Goal: Task Accomplishment & Management: Manage account settings

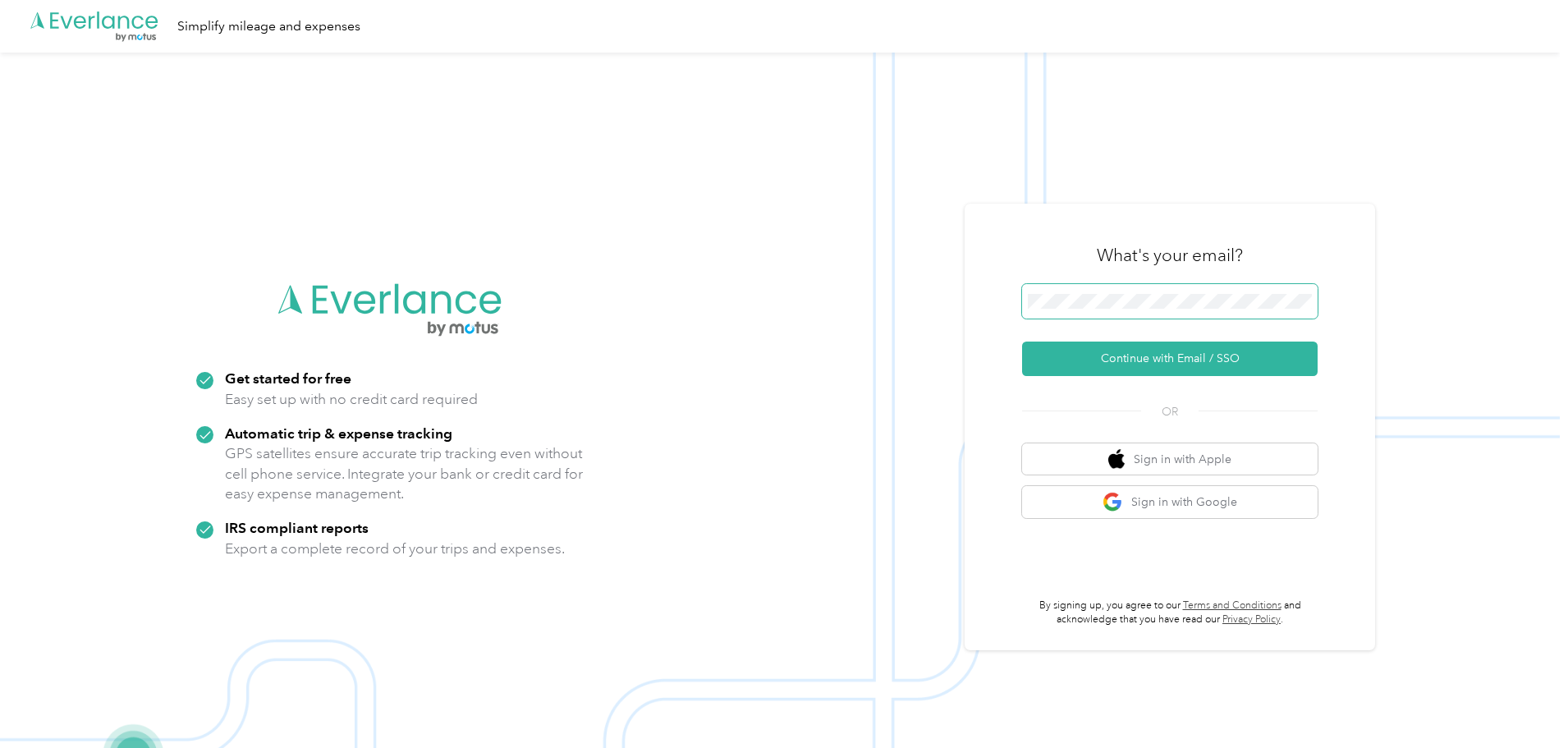
click at [1054, 293] on span at bounding box center [1169, 302] width 295 height 35
click at [1172, 364] on button "Continue with Email / SSO" at bounding box center [1169, 359] width 295 height 35
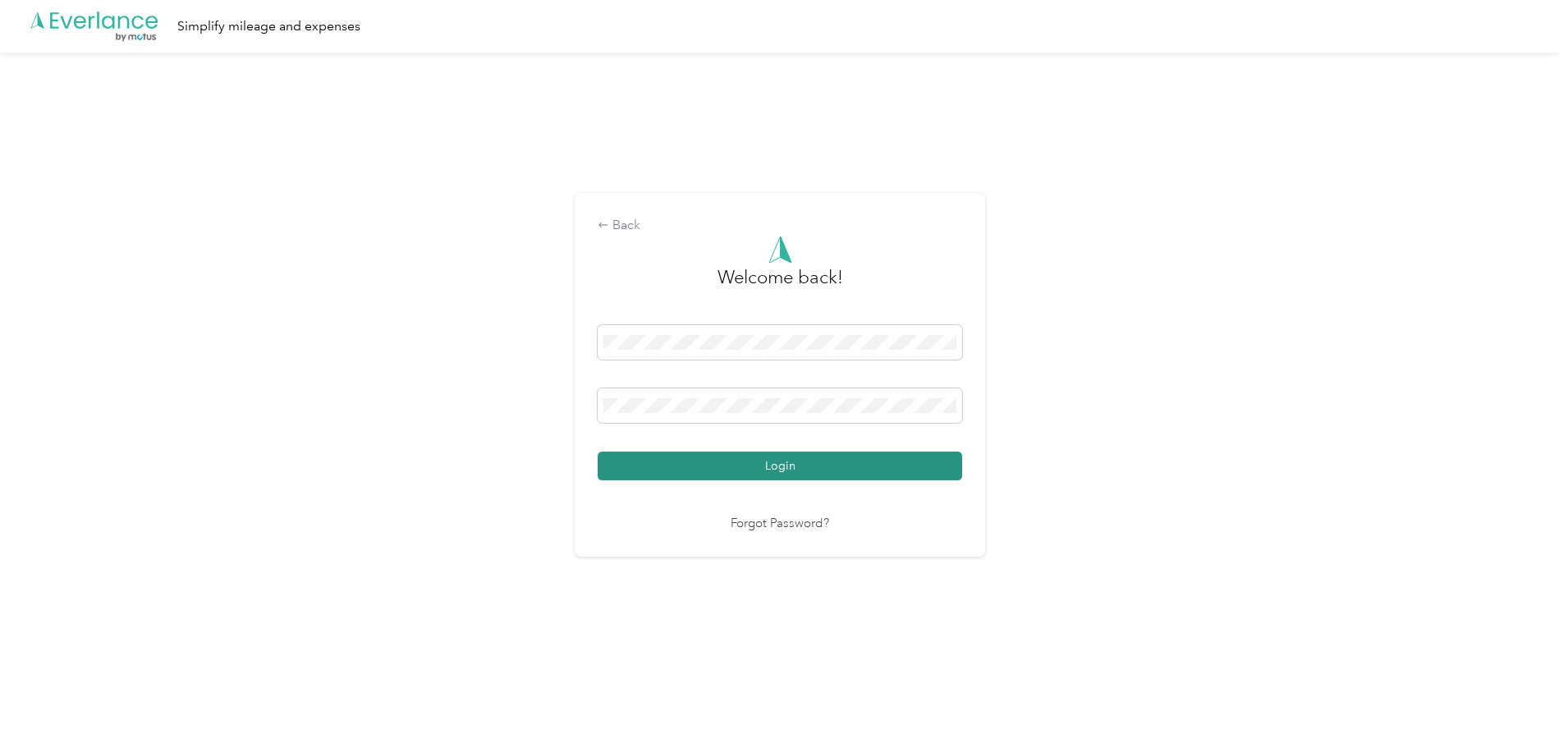
click at [772, 463] on button "Login" at bounding box center [780, 466] width 365 height 29
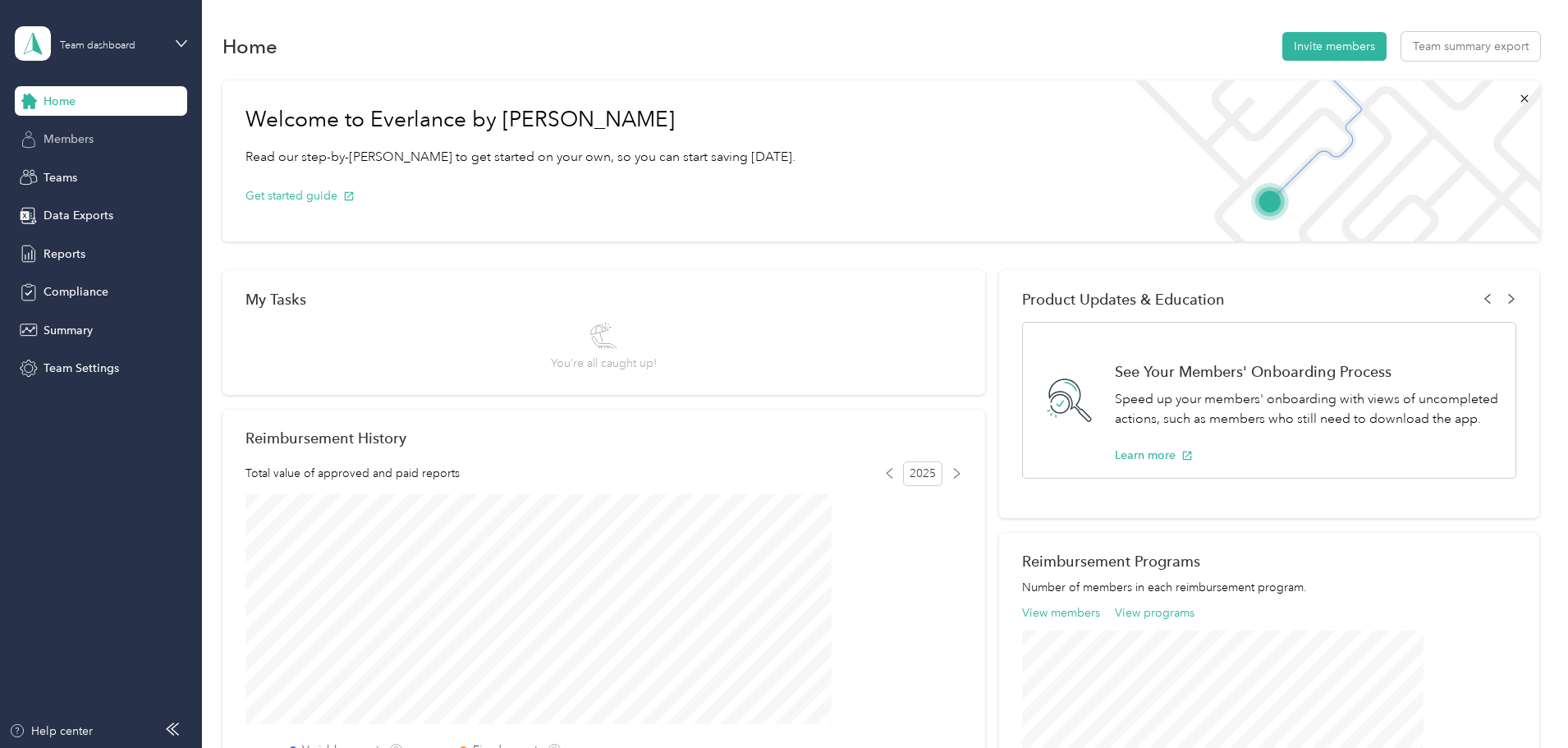
click at [59, 136] on span "Members" at bounding box center [69, 139] width 50 height 17
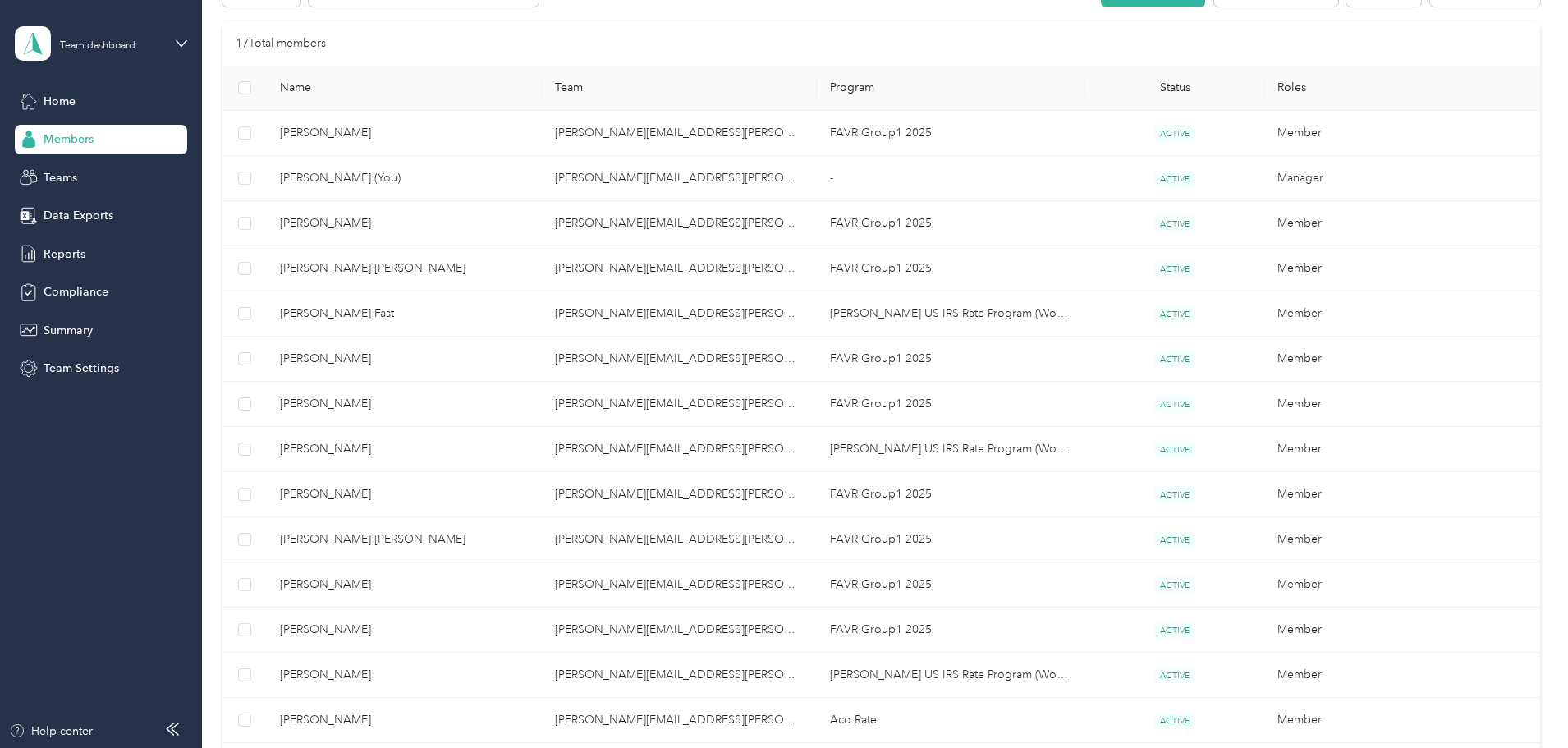
scroll to position [410, 0]
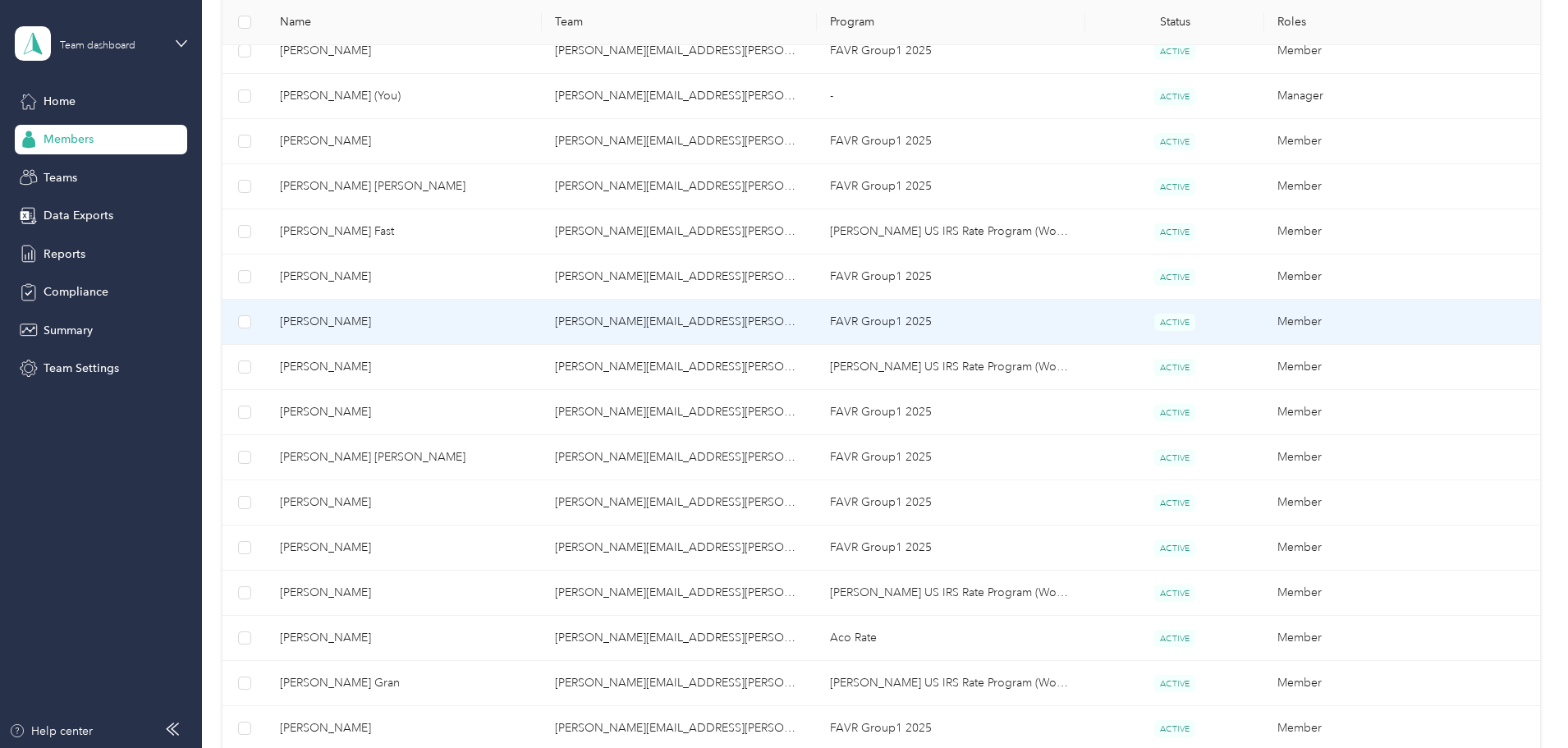
click at [420, 322] on span "[PERSON_NAME]" at bounding box center [404, 321] width 249 height 18
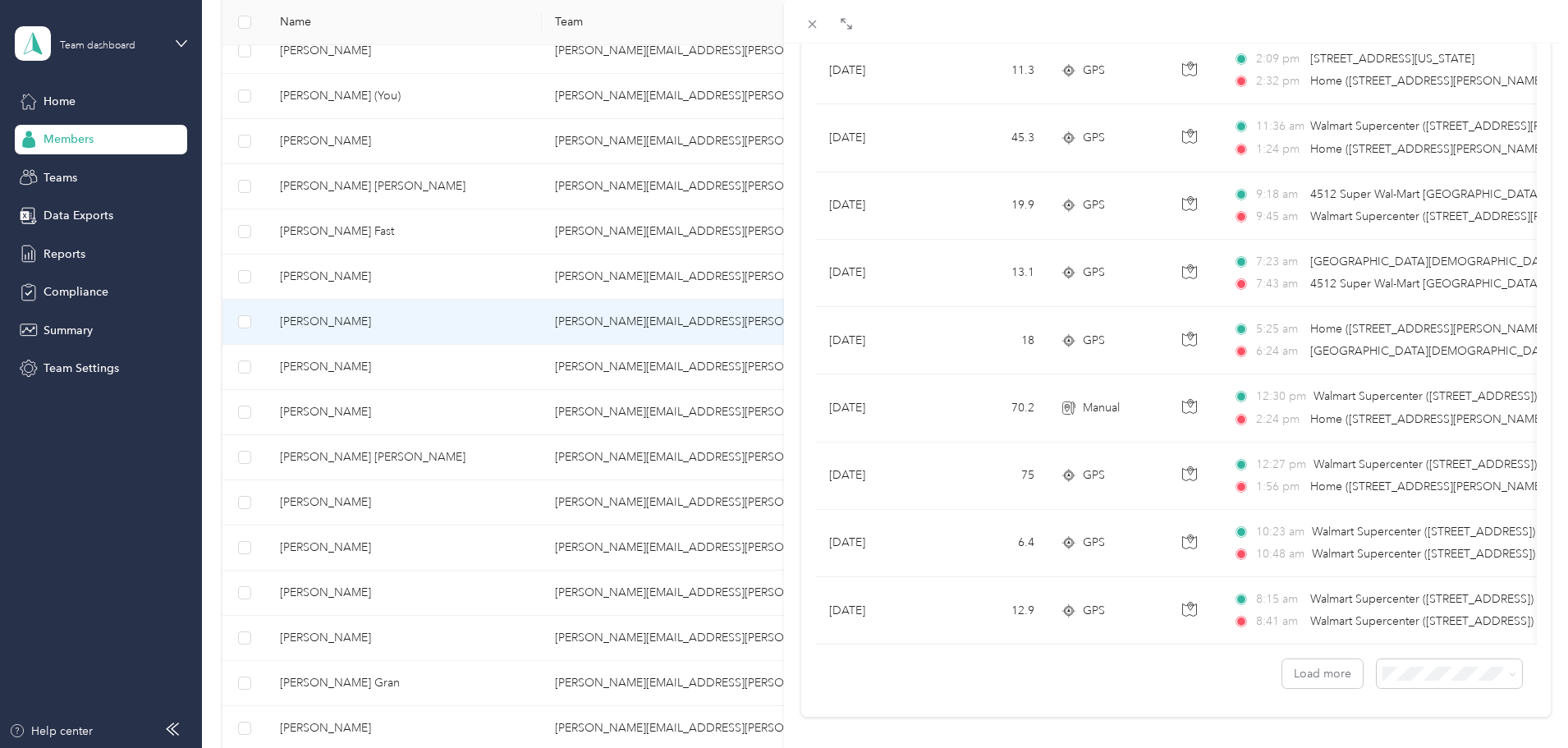
scroll to position [1350, 0]
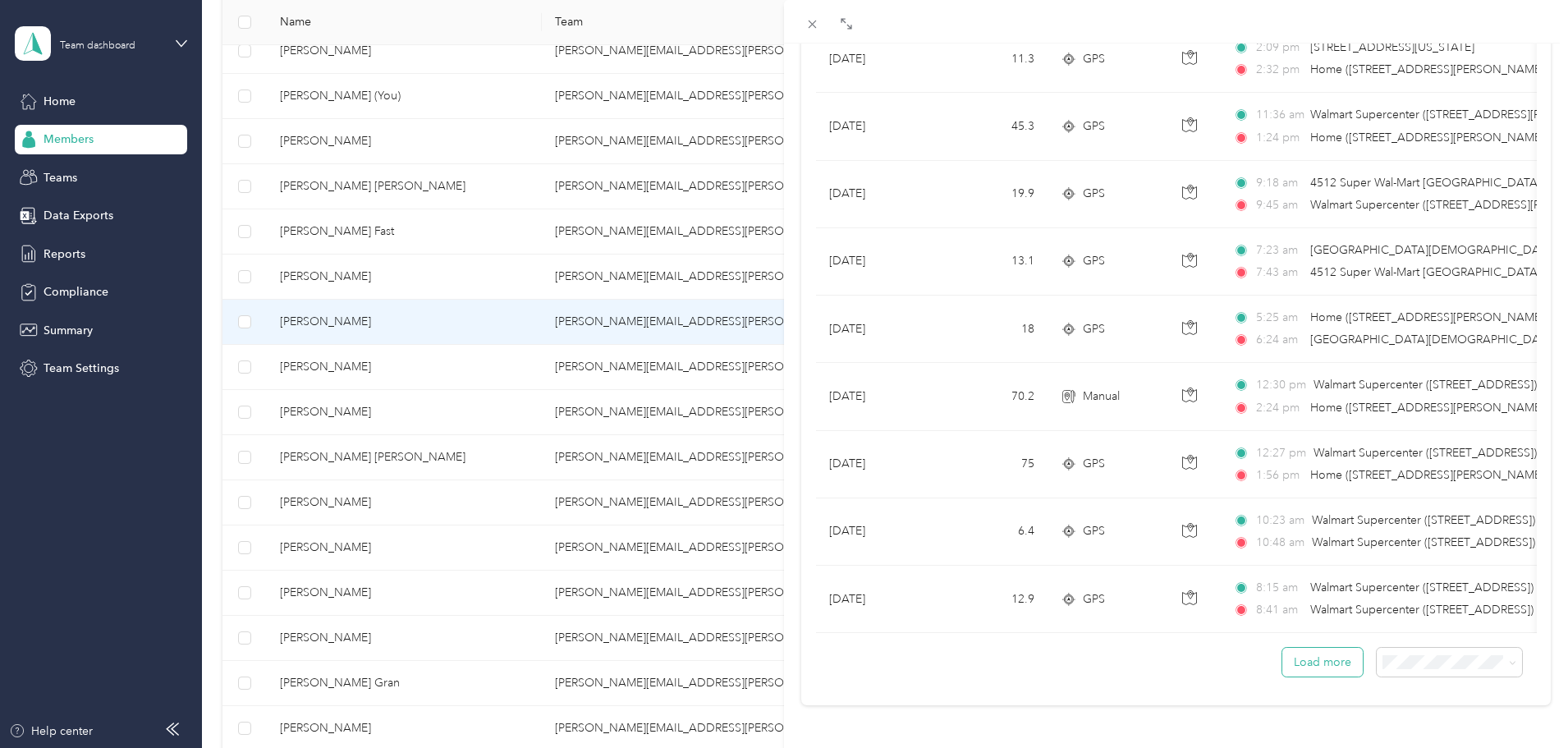
click at [1313, 657] on button "Load more" at bounding box center [1322, 662] width 80 height 29
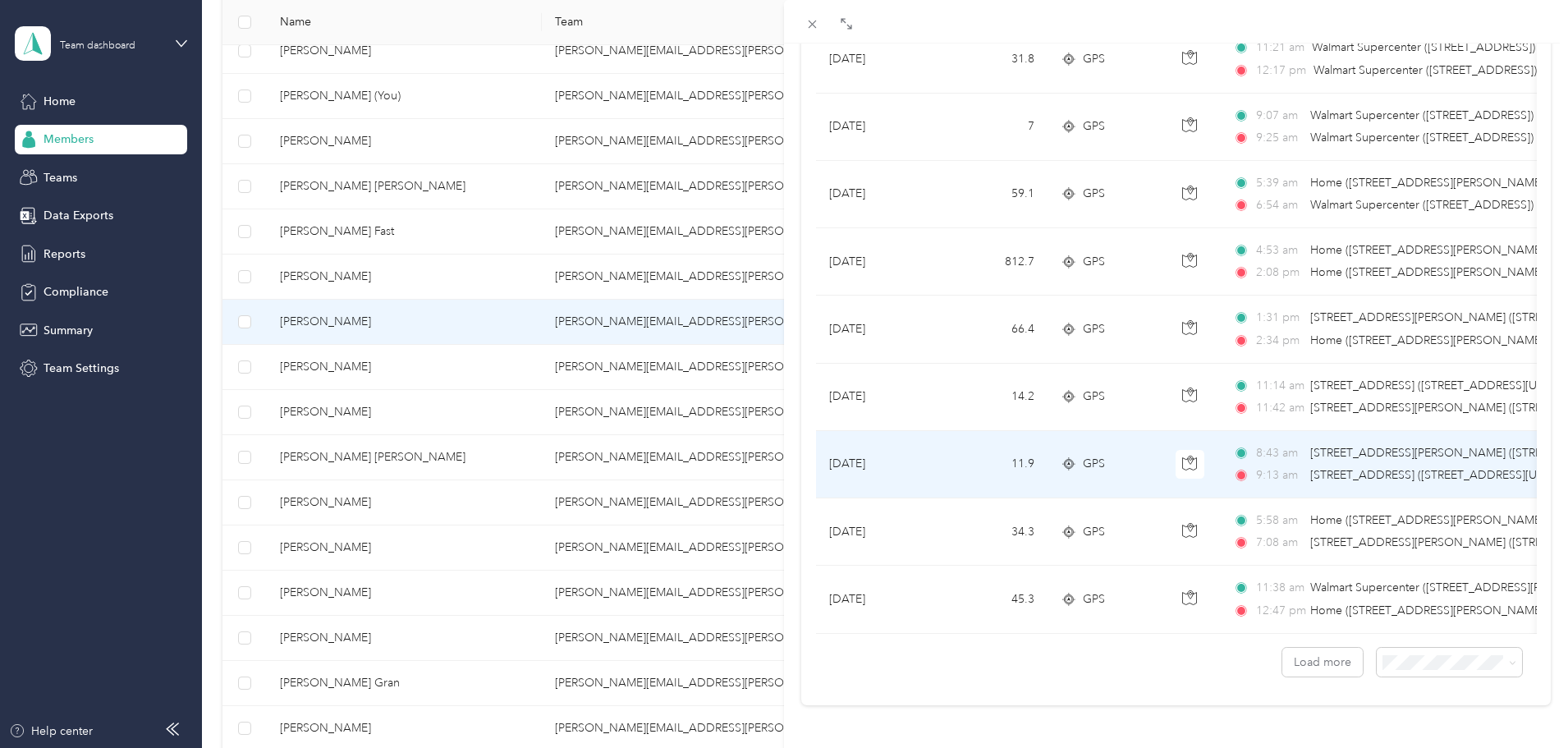
scroll to position [3037, 0]
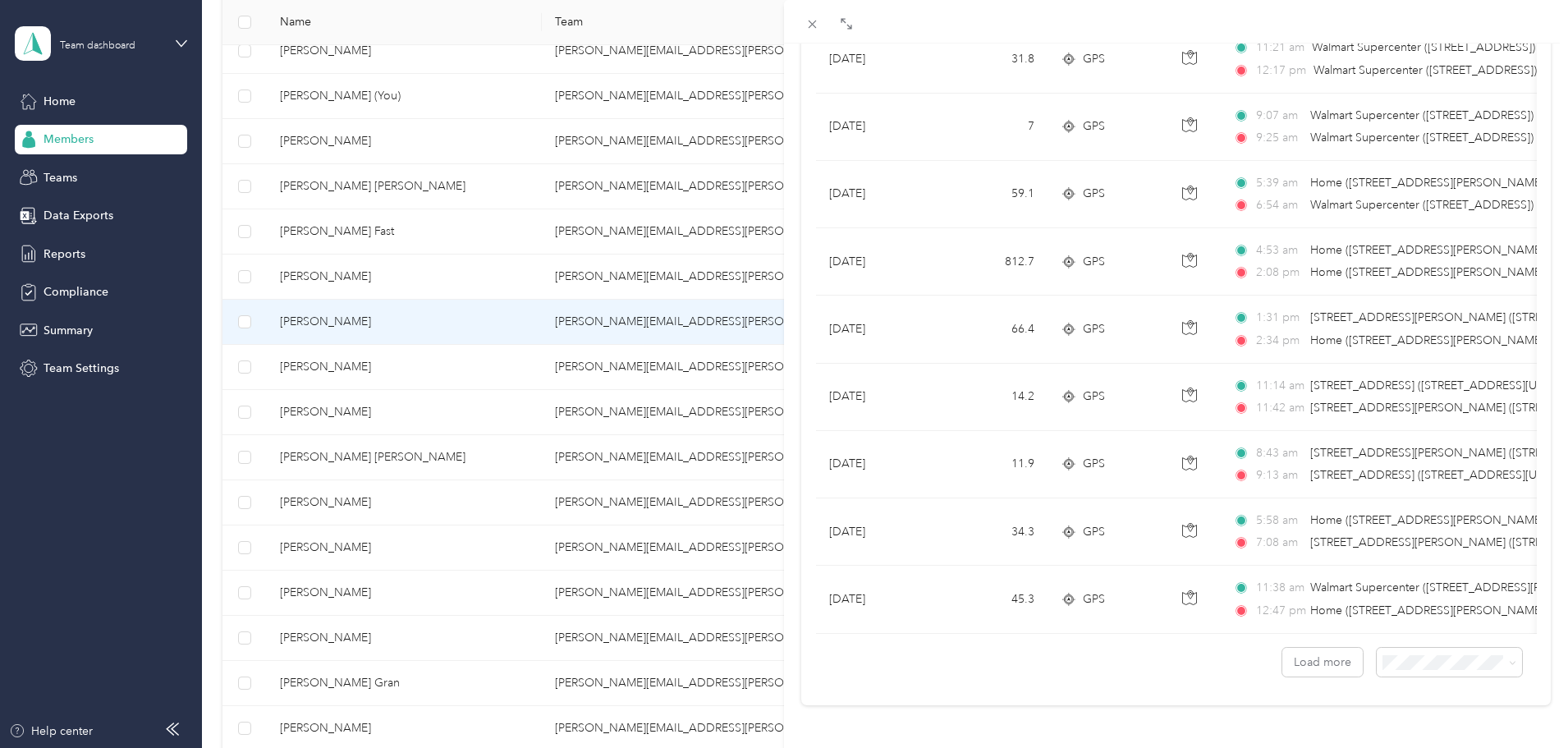
click at [458, 687] on div "[PERSON_NAME] Archive Trips Expenses Reports Member info Program Commute Rates …" at bounding box center [784, 374] width 1568 height 748
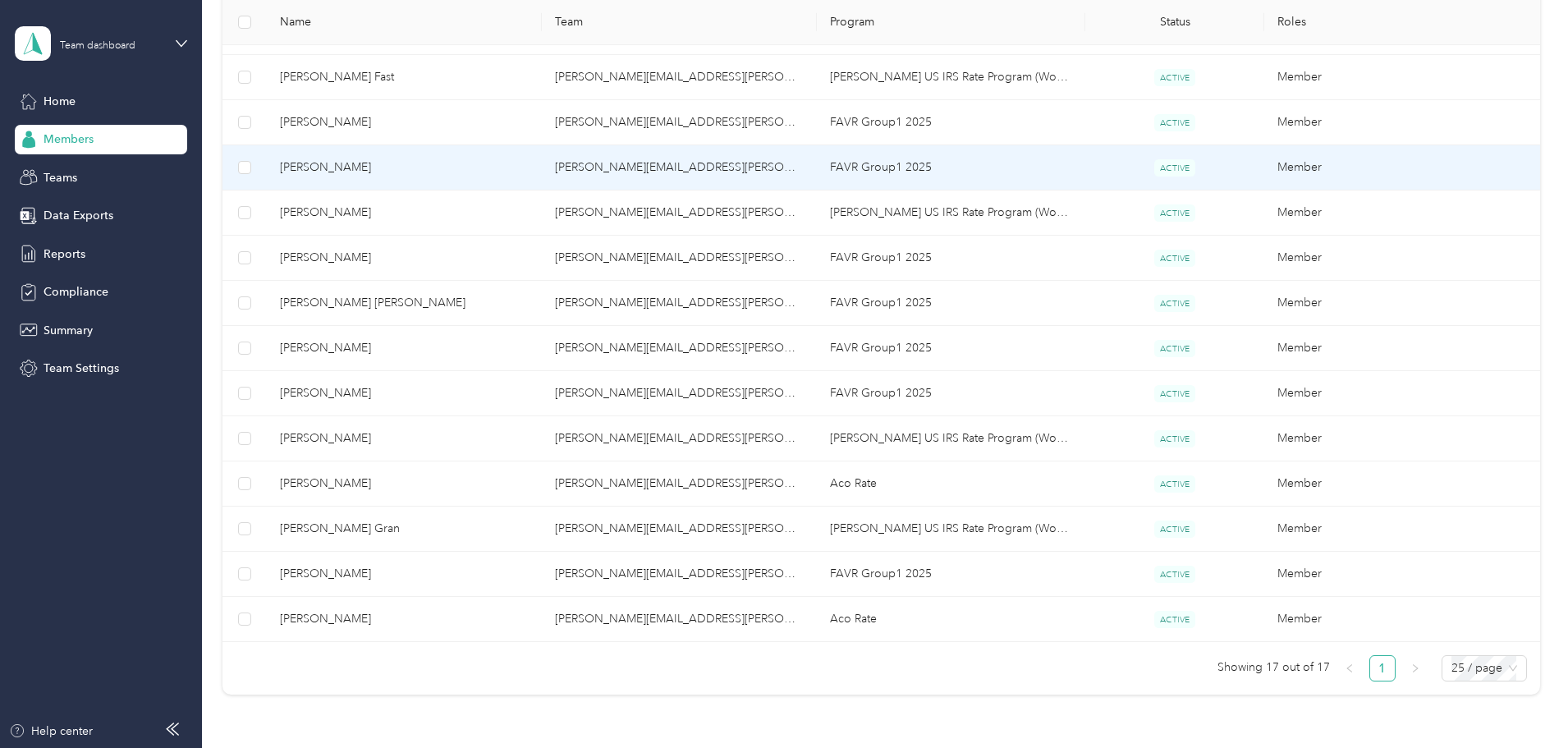
scroll to position [575, 0]
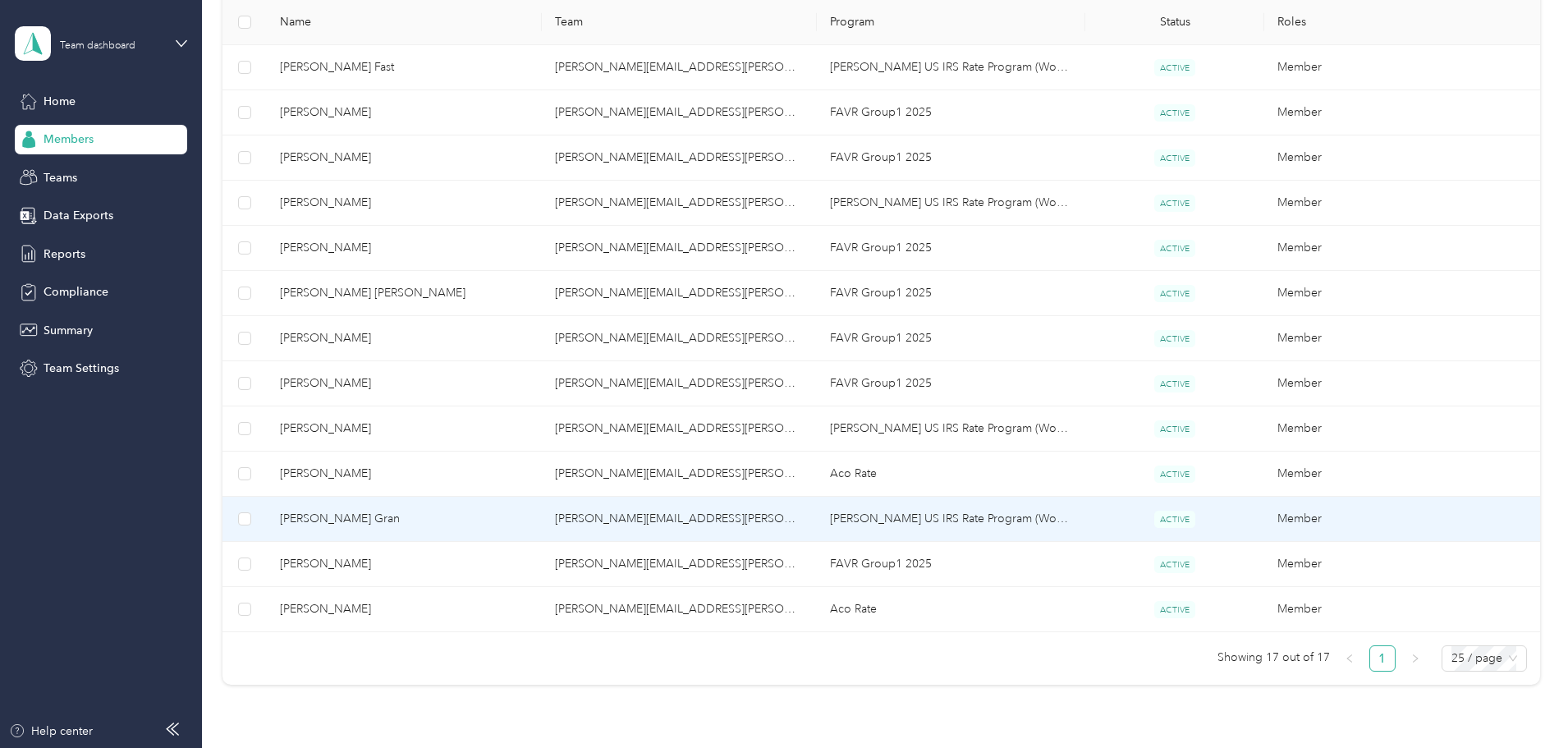
click at [512, 522] on span "[PERSON_NAME] Gran" at bounding box center [404, 519] width 249 height 18
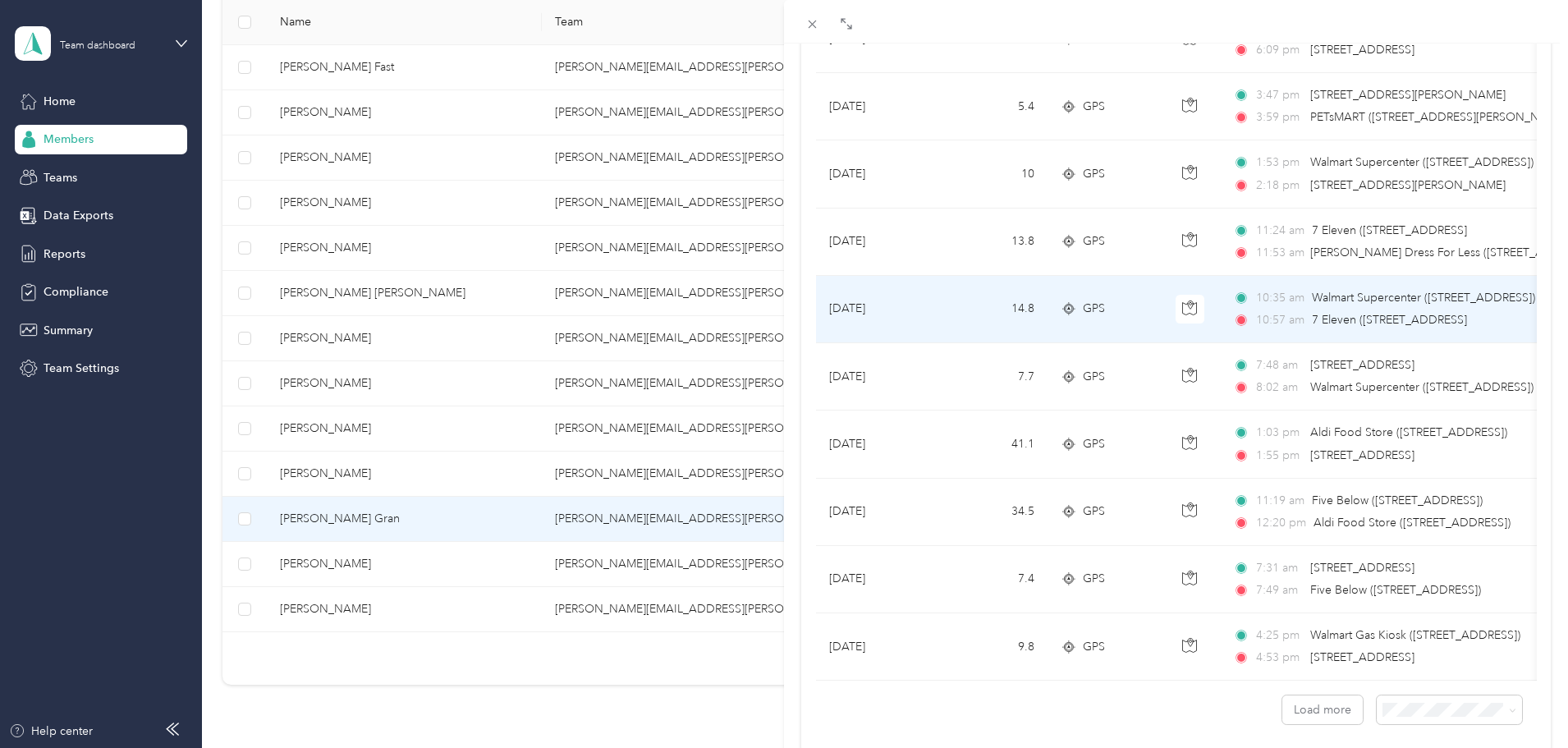
scroll to position [1350, 0]
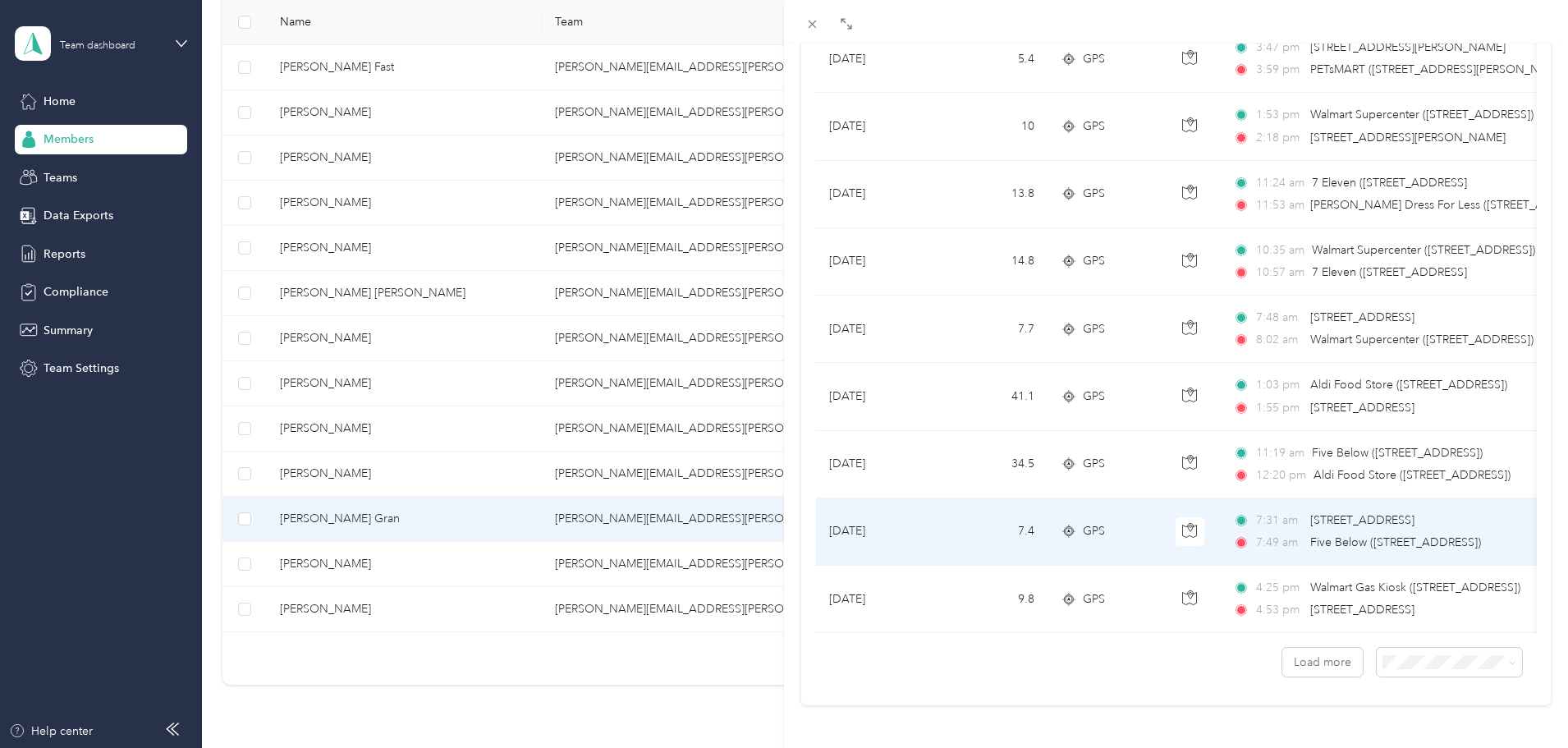
click at [956, 506] on td "7.4" at bounding box center [994, 532] width 108 height 68
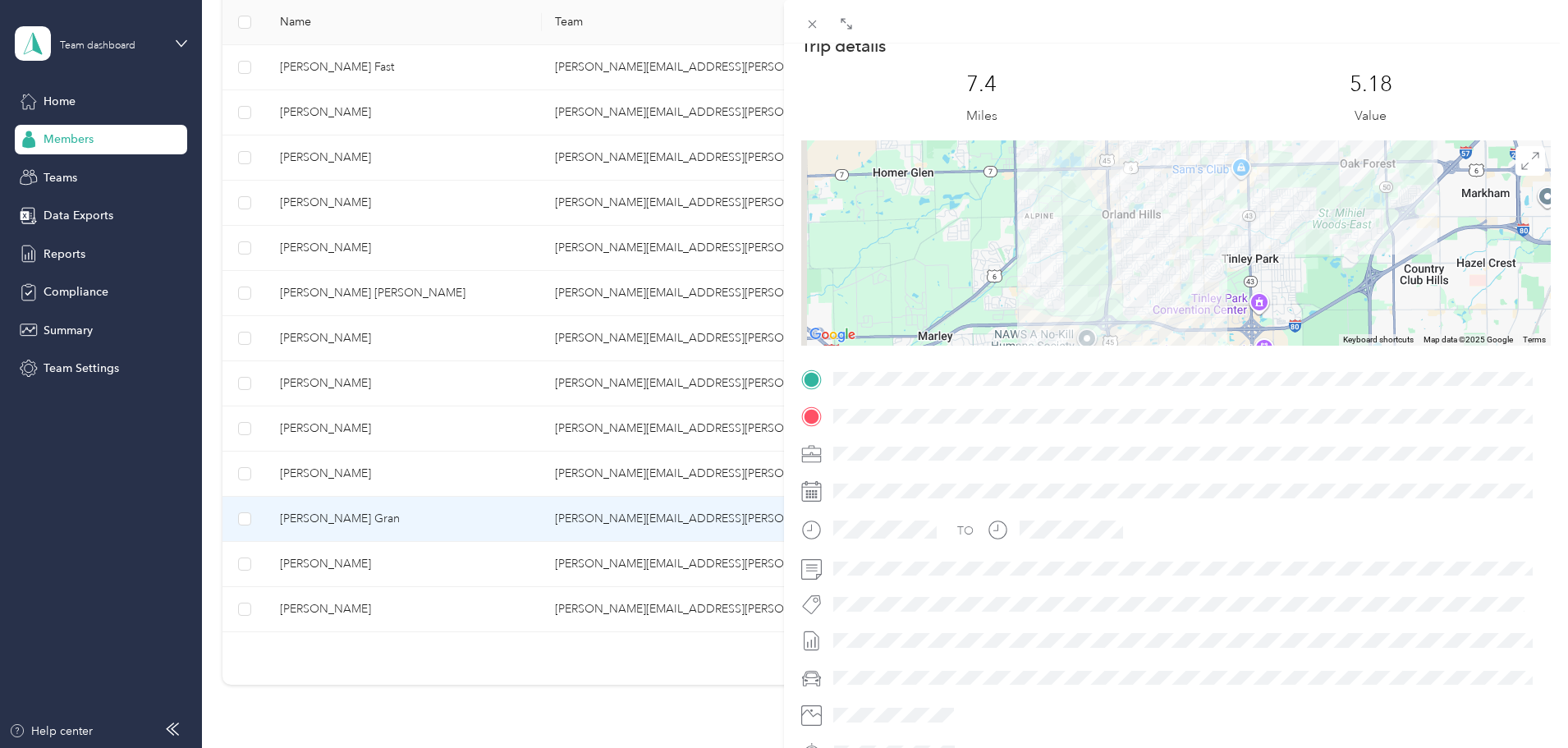
scroll to position [35, 0]
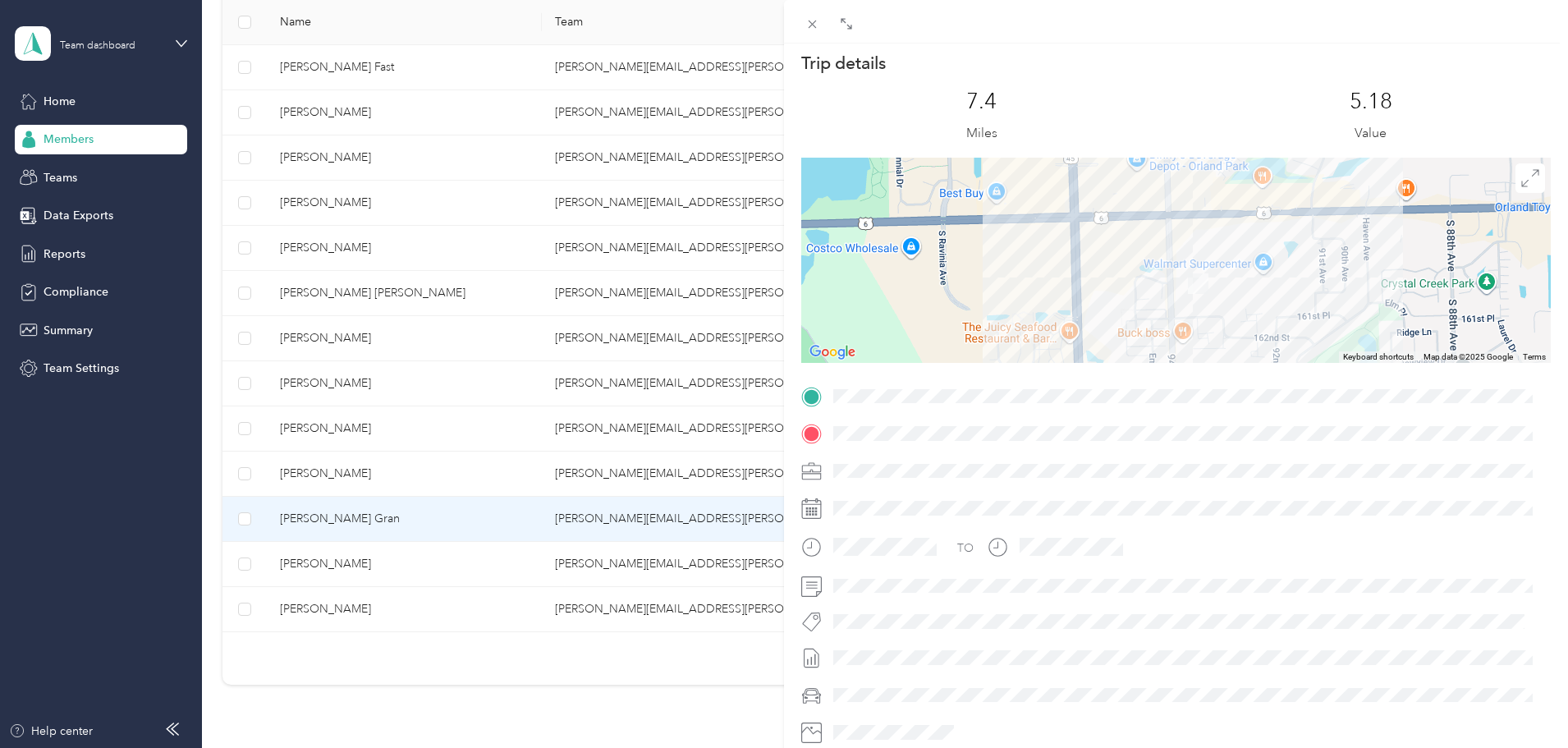
click at [1259, 262] on div at bounding box center [1176, 260] width 750 height 205
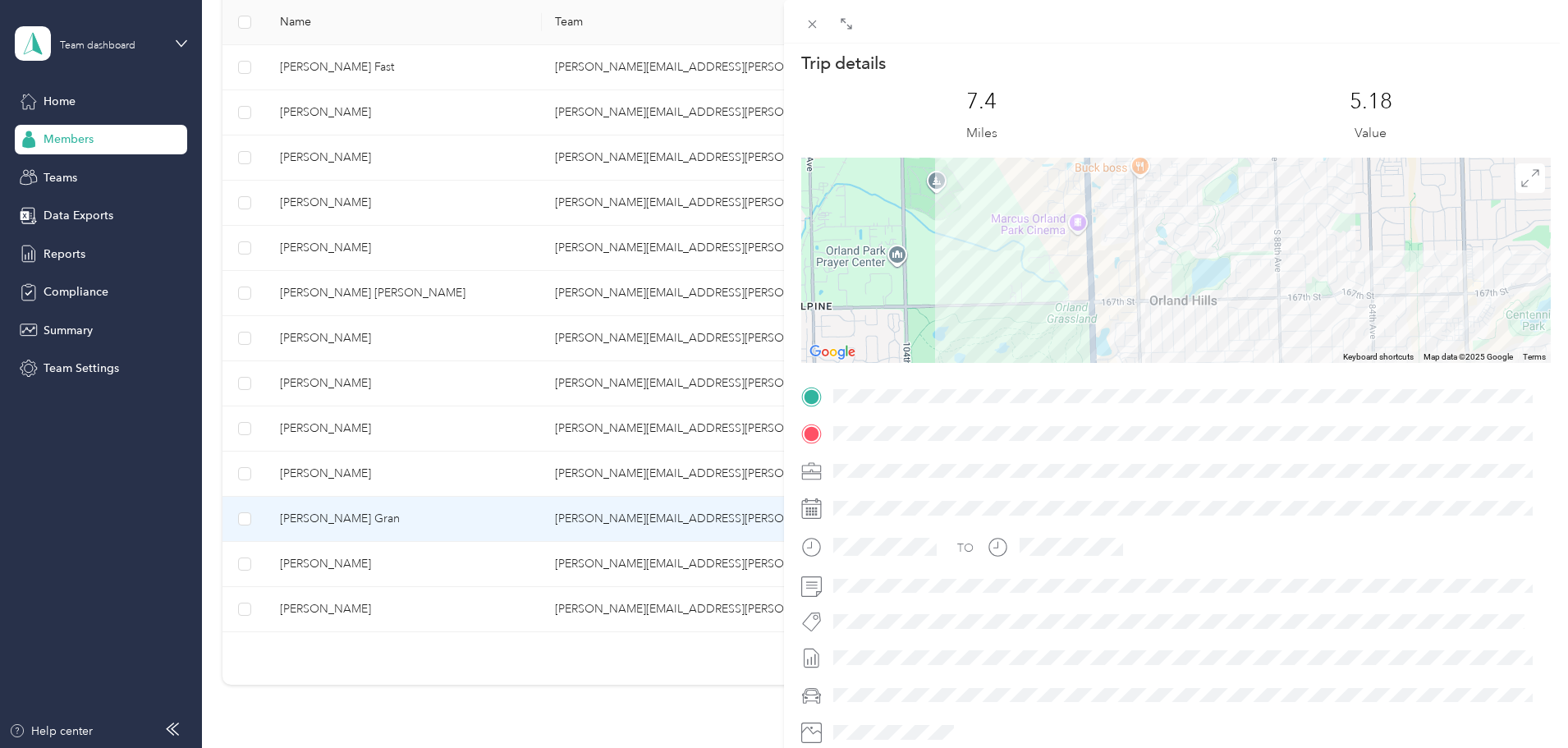
drag, startPoint x: 1214, startPoint y: 316, endPoint x: 1059, endPoint y: 196, distance: 196.0
click at [1059, 196] on div "Walmart Supercenter Walmart Supercenter [STREET_ADDRESS] View on Google Maps" at bounding box center [1176, 260] width 750 height 205
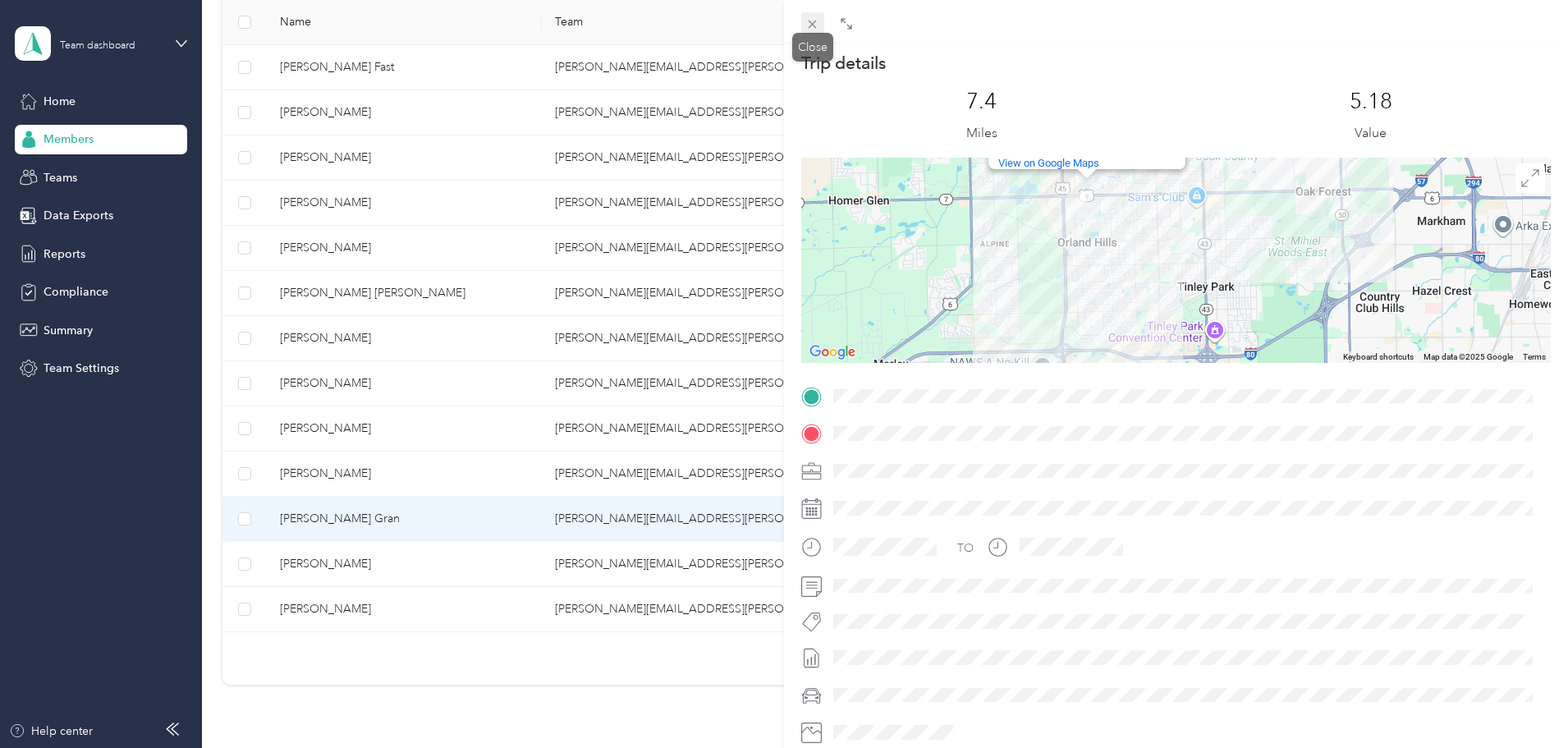
click at [812, 26] on icon at bounding box center [812, 24] width 14 height 14
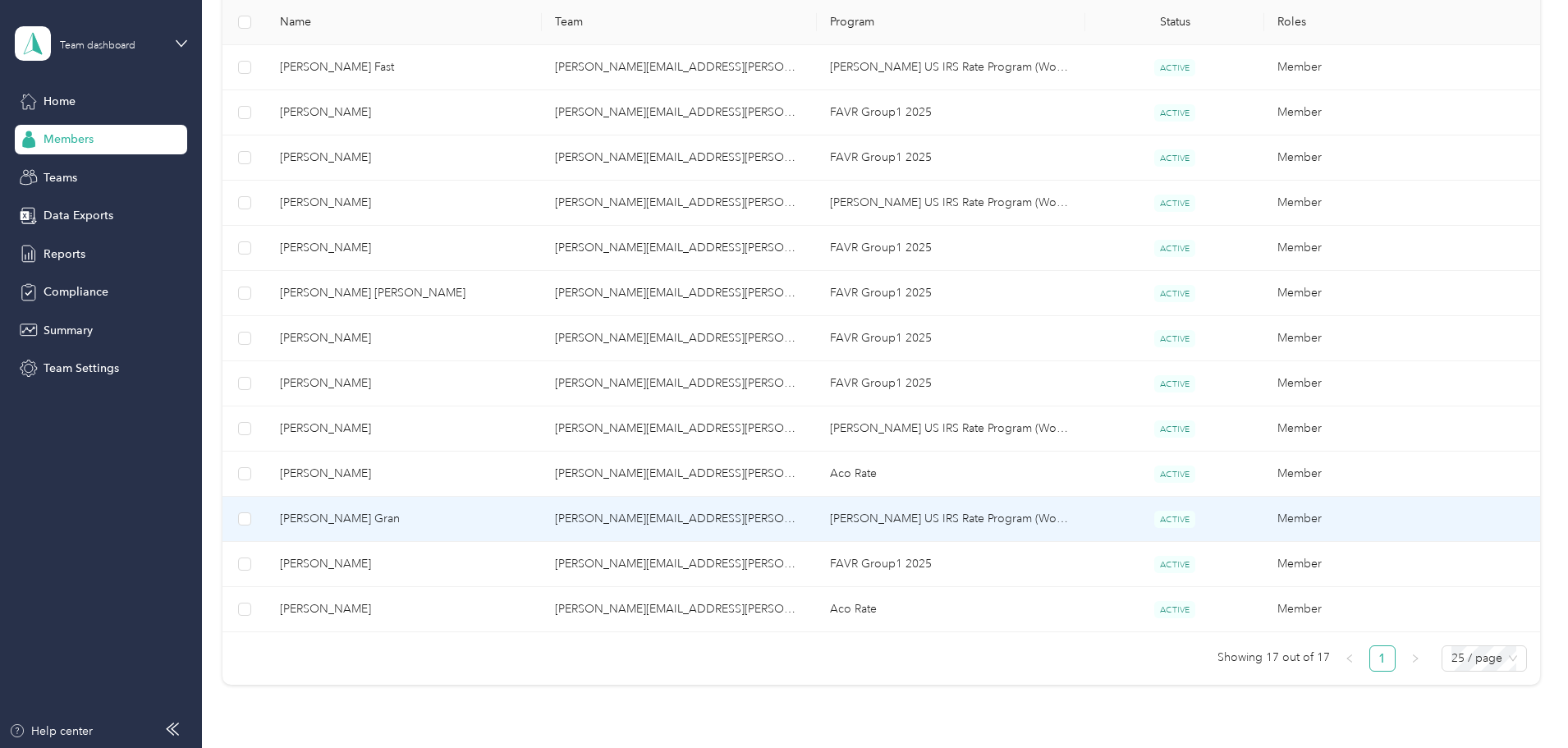
click at [497, 521] on span "[PERSON_NAME] Gran" at bounding box center [404, 519] width 249 height 18
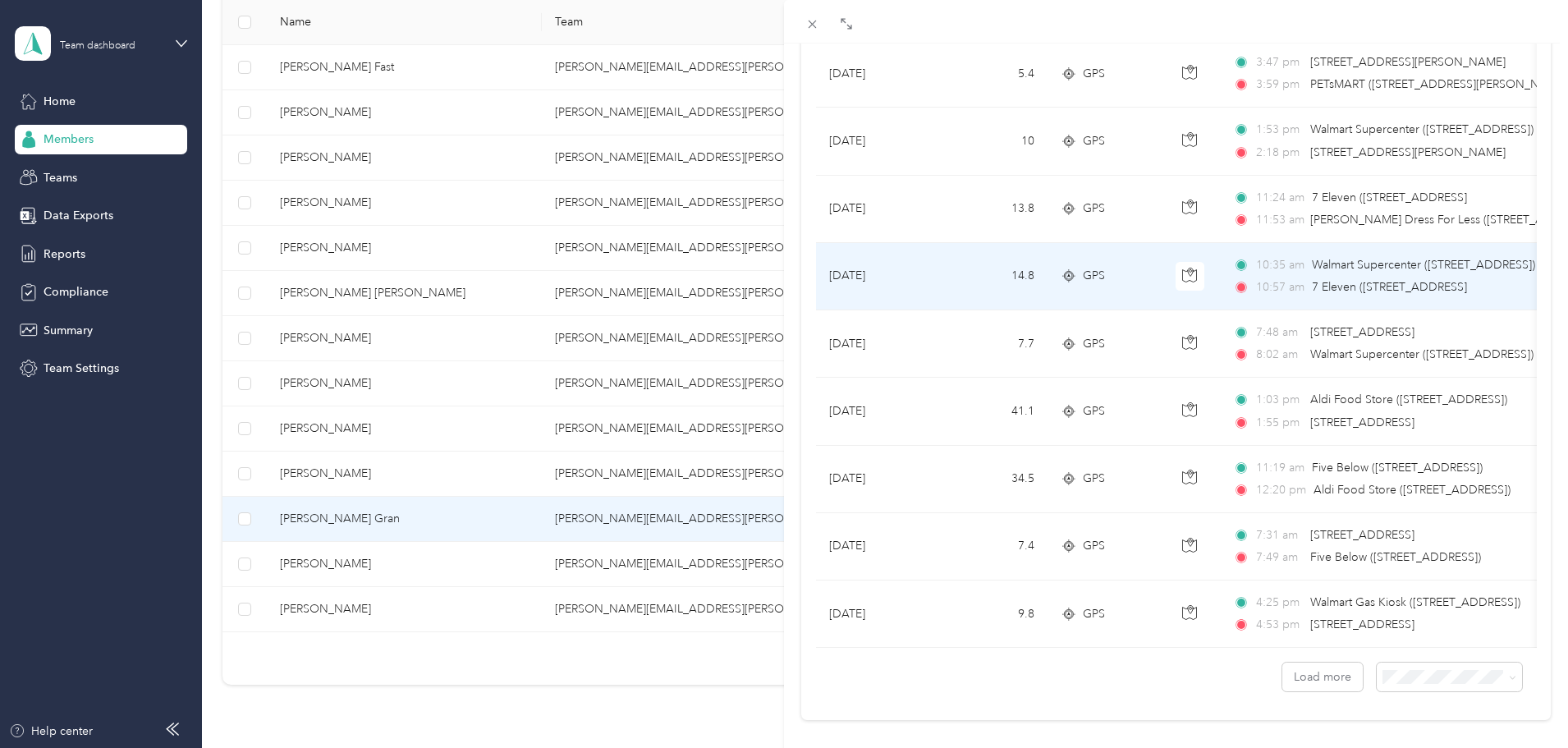
scroll to position [1313, 0]
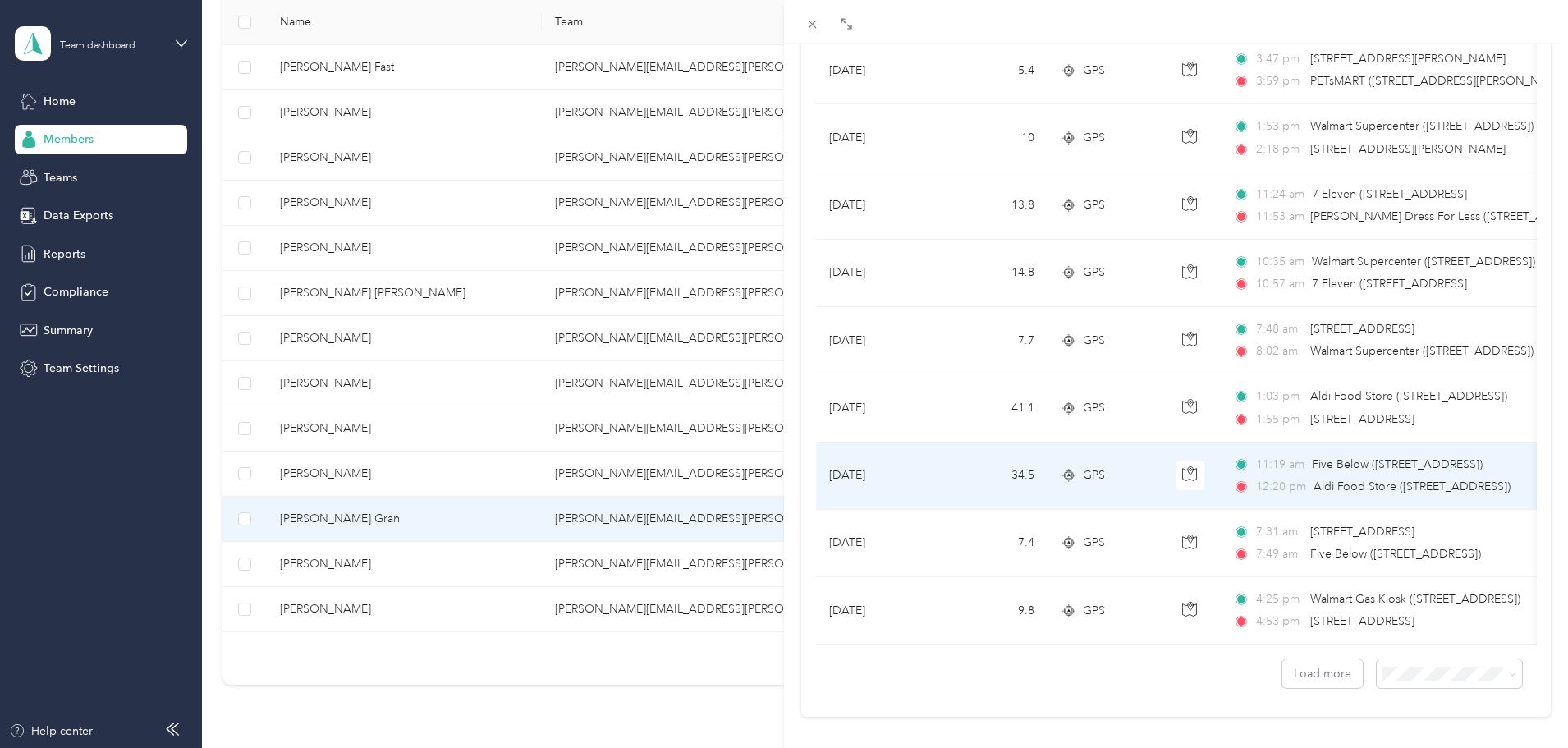
click at [958, 479] on td "34.5" at bounding box center [994, 476] width 108 height 68
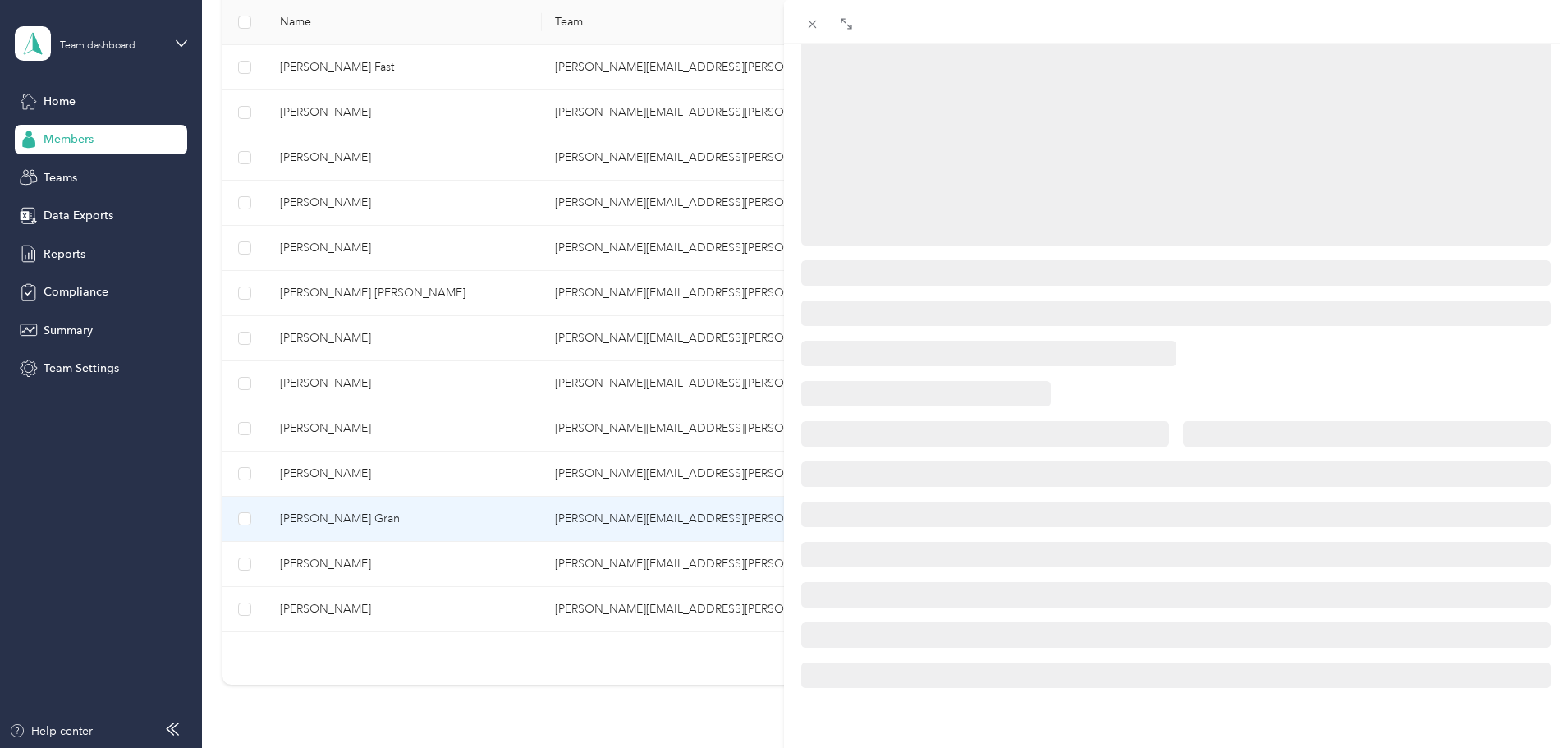
scroll to position [199, 0]
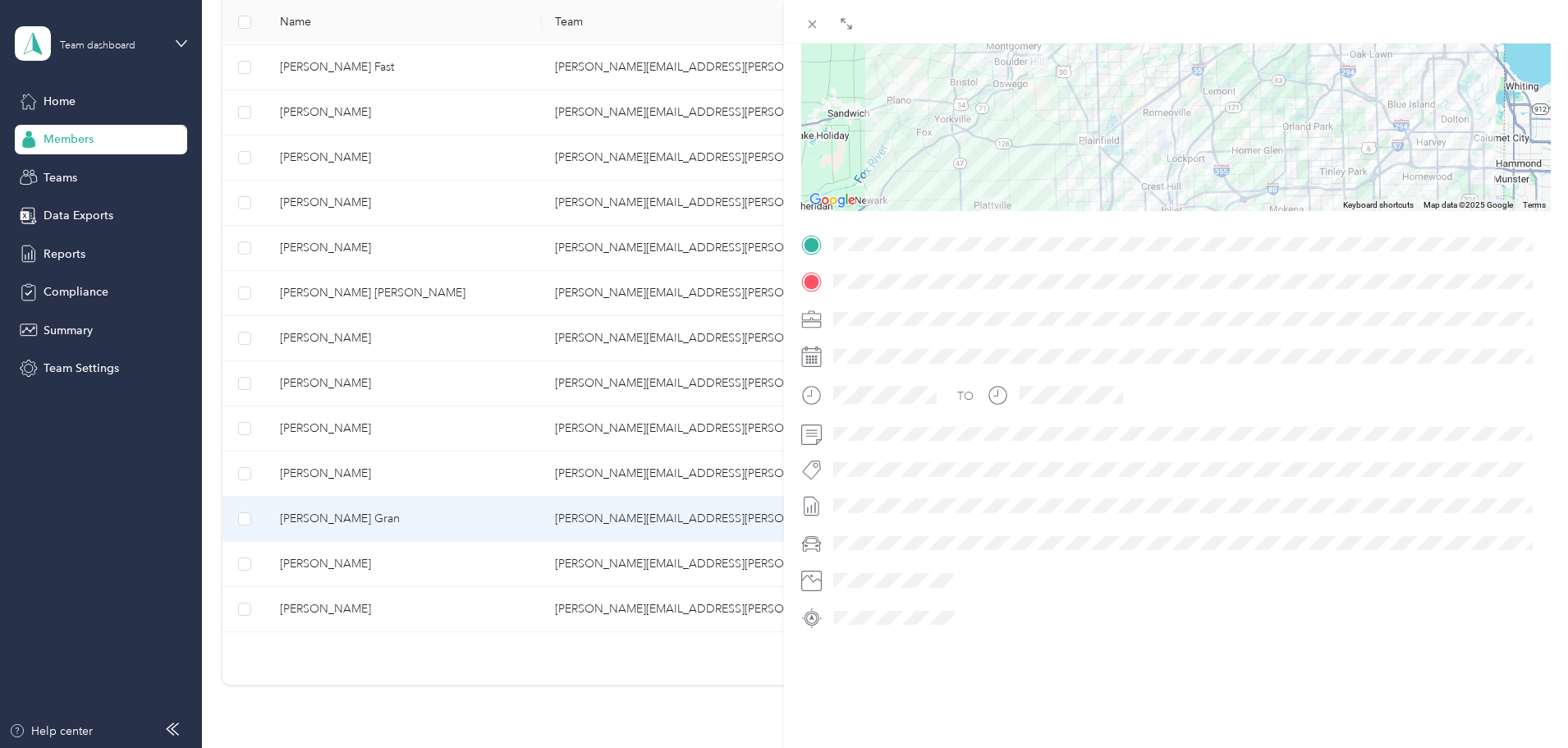
drag, startPoint x: 1241, startPoint y: 323, endPoint x: 1221, endPoint y: 376, distance: 56.6
click at [1221, 376] on div "TO" at bounding box center [1176, 431] width 750 height 400
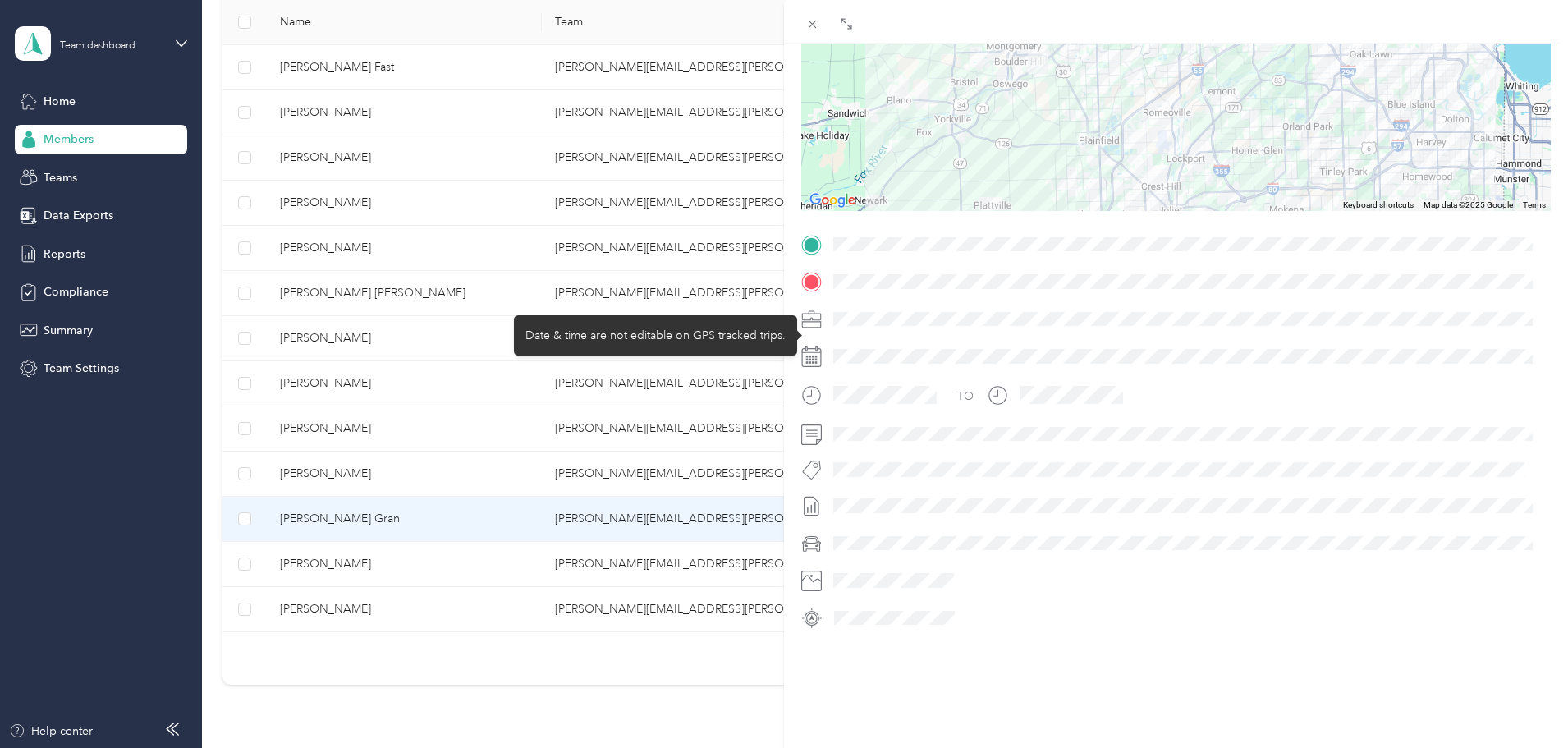
drag, startPoint x: 1216, startPoint y: 338, endPoint x: 1209, endPoint y: 393, distance: 55.4
click at [1209, 393] on div "TO" at bounding box center [1176, 431] width 750 height 400
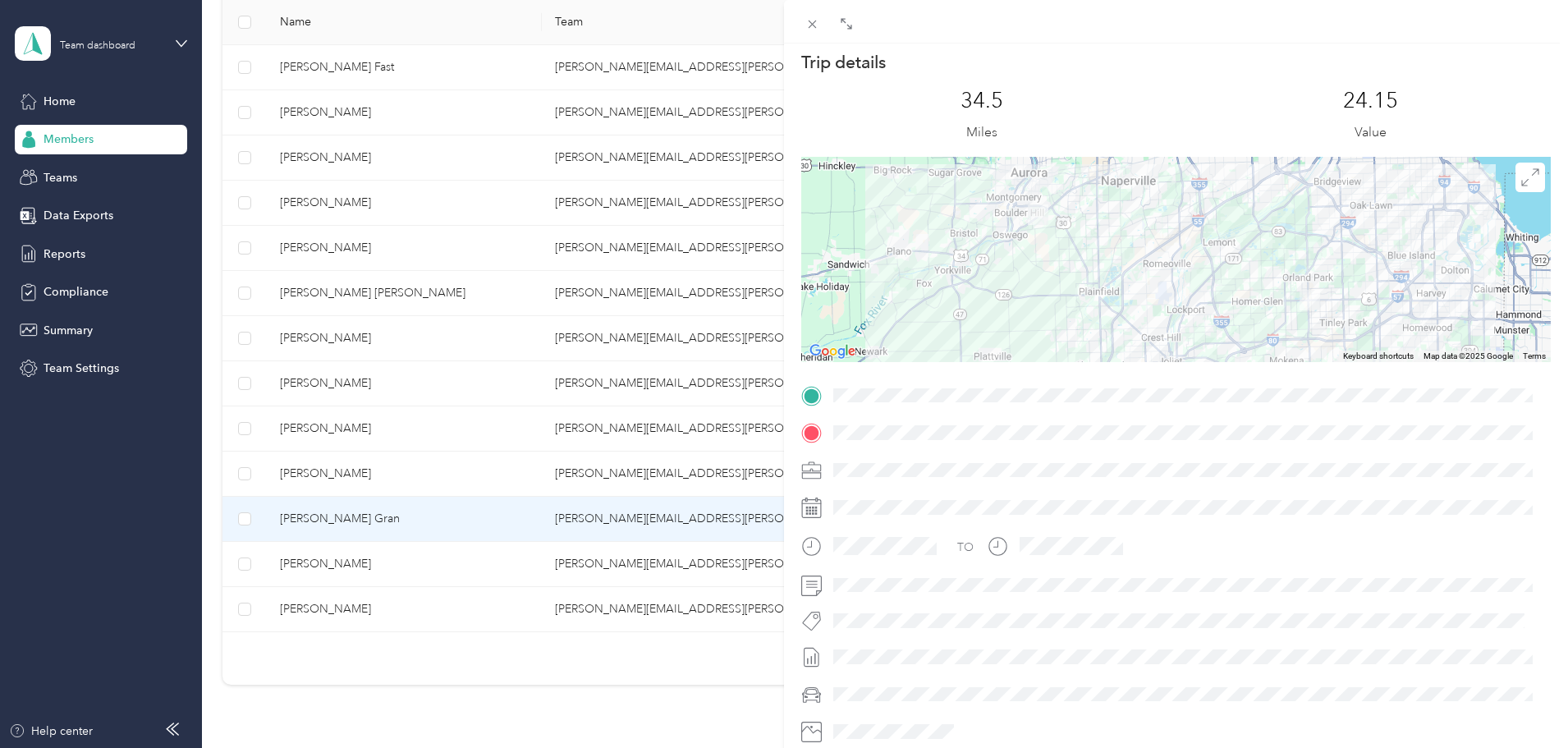
scroll to position [35, 0]
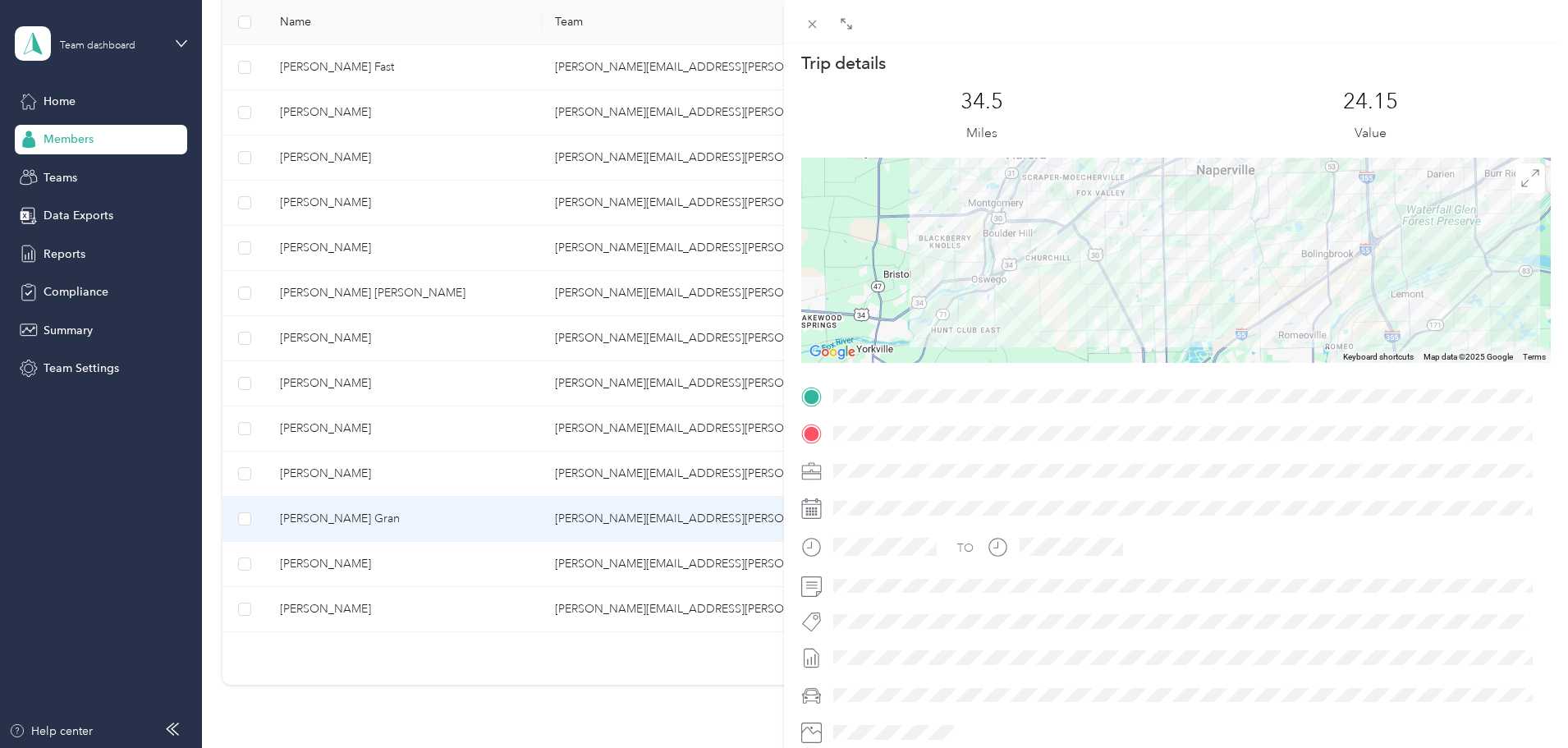
drag, startPoint x: 1070, startPoint y: 282, endPoint x: 1112, endPoint y: 445, distance: 168.3
click at [1112, 445] on div "Trip details This trip cannot be edited because it is either under review, appr…" at bounding box center [1176, 417] width 750 height 732
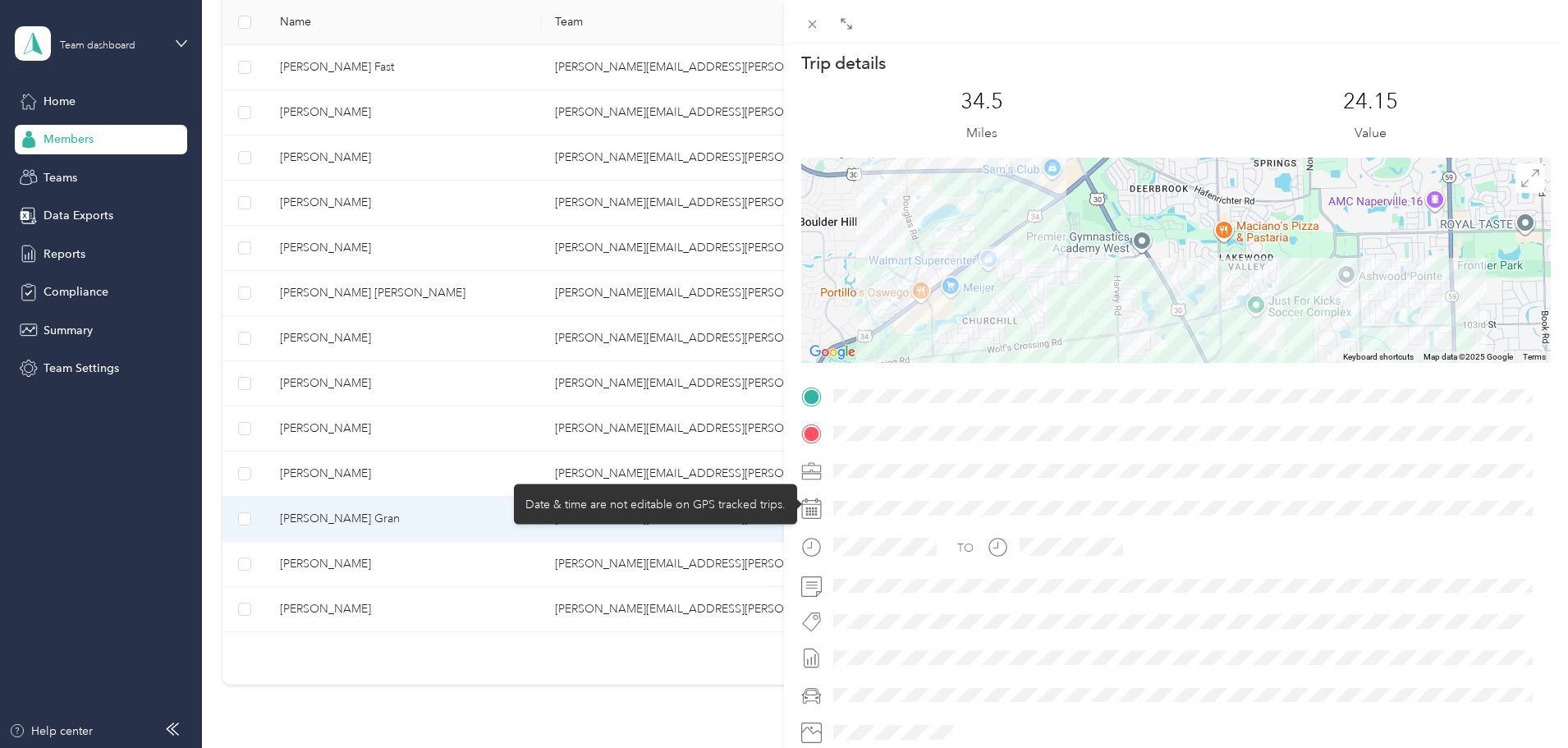
drag, startPoint x: 1047, startPoint y: 250, endPoint x: 1191, endPoint y: 500, distance: 288.5
click at [1191, 500] on div "Trip details This trip cannot be edited because it is either under review, appr…" at bounding box center [1176, 417] width 750 height 732
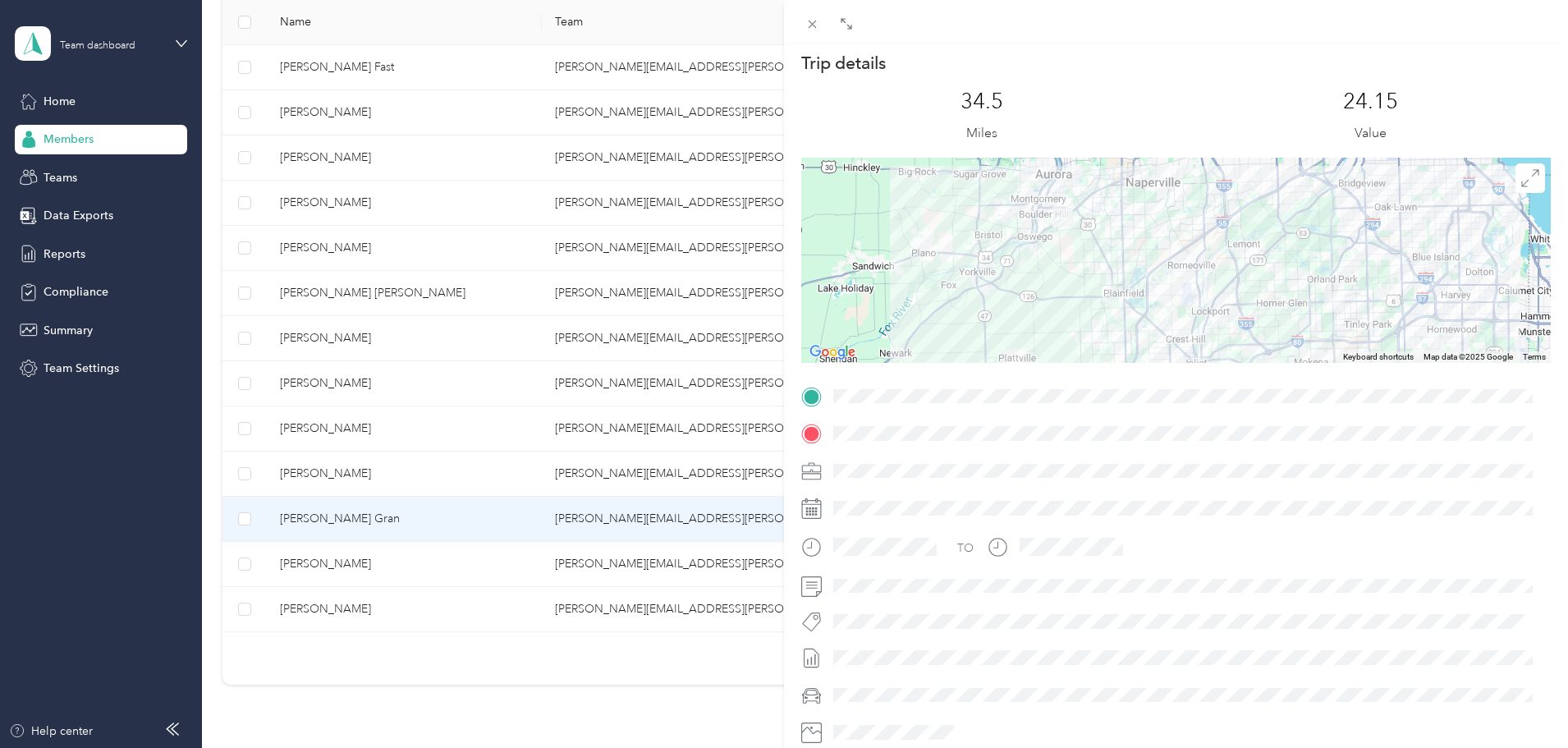
drag, startPoint x: 1059, startPoint y: 329, endPoint x: 973, endPoint y: 257, distance: 112.2
click at [973, 257] on div at bounding box center [1176, 260] width 750 height 205
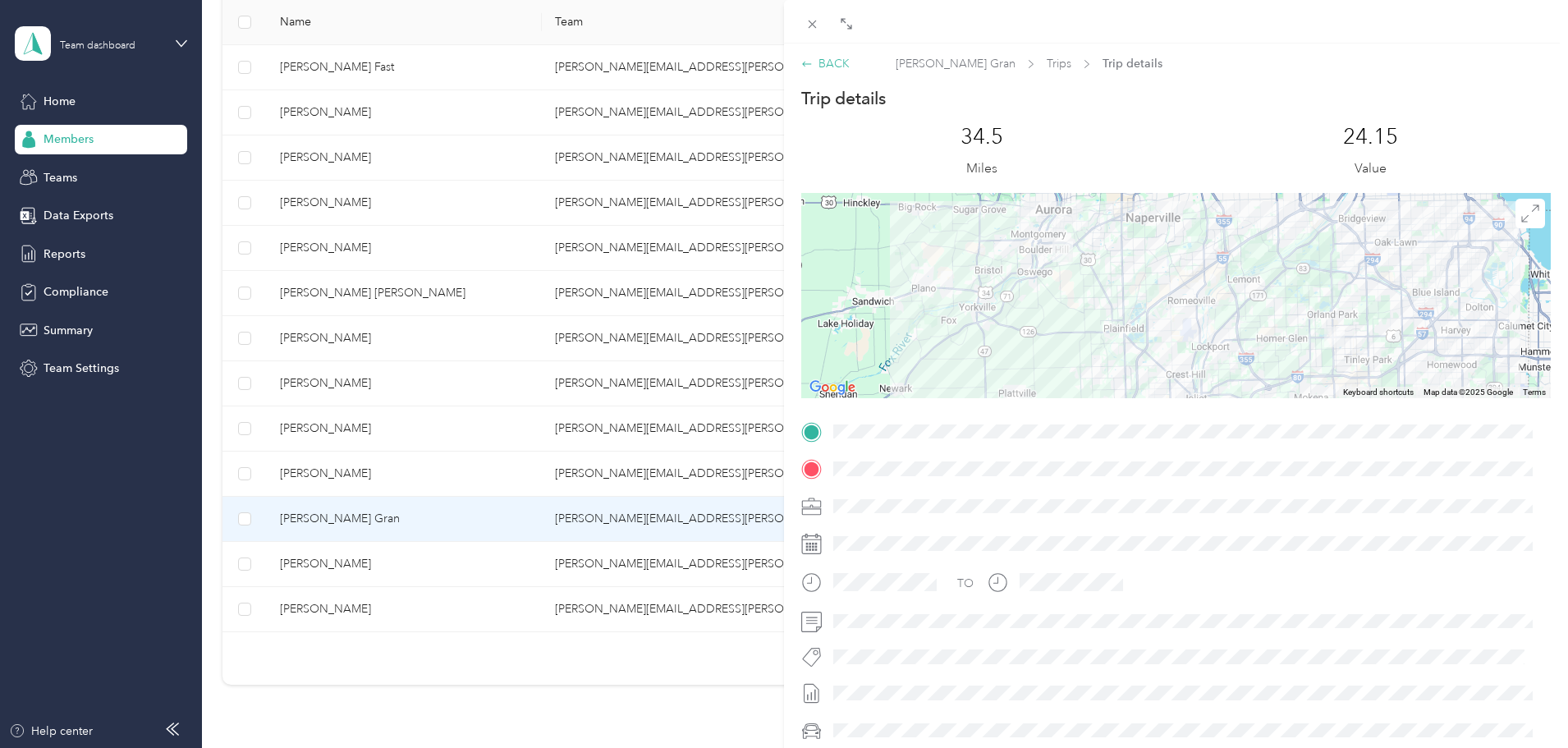
click at [834, 63] on div "BACK" at bounding box center [826, 64] width 48 height 17
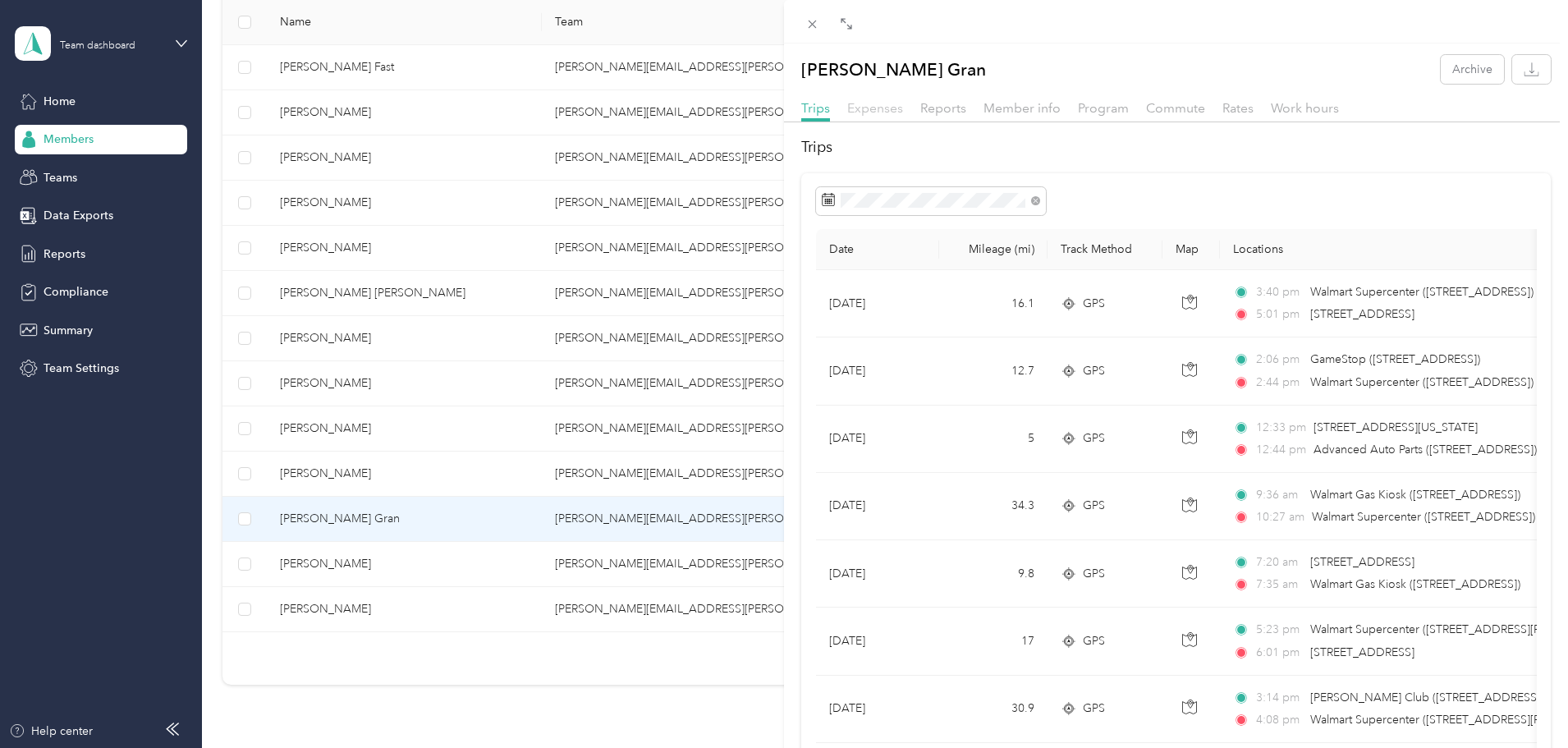
click at [883, 111] on span "Expenses" at bounding box center [876, 108] width 56 height 15
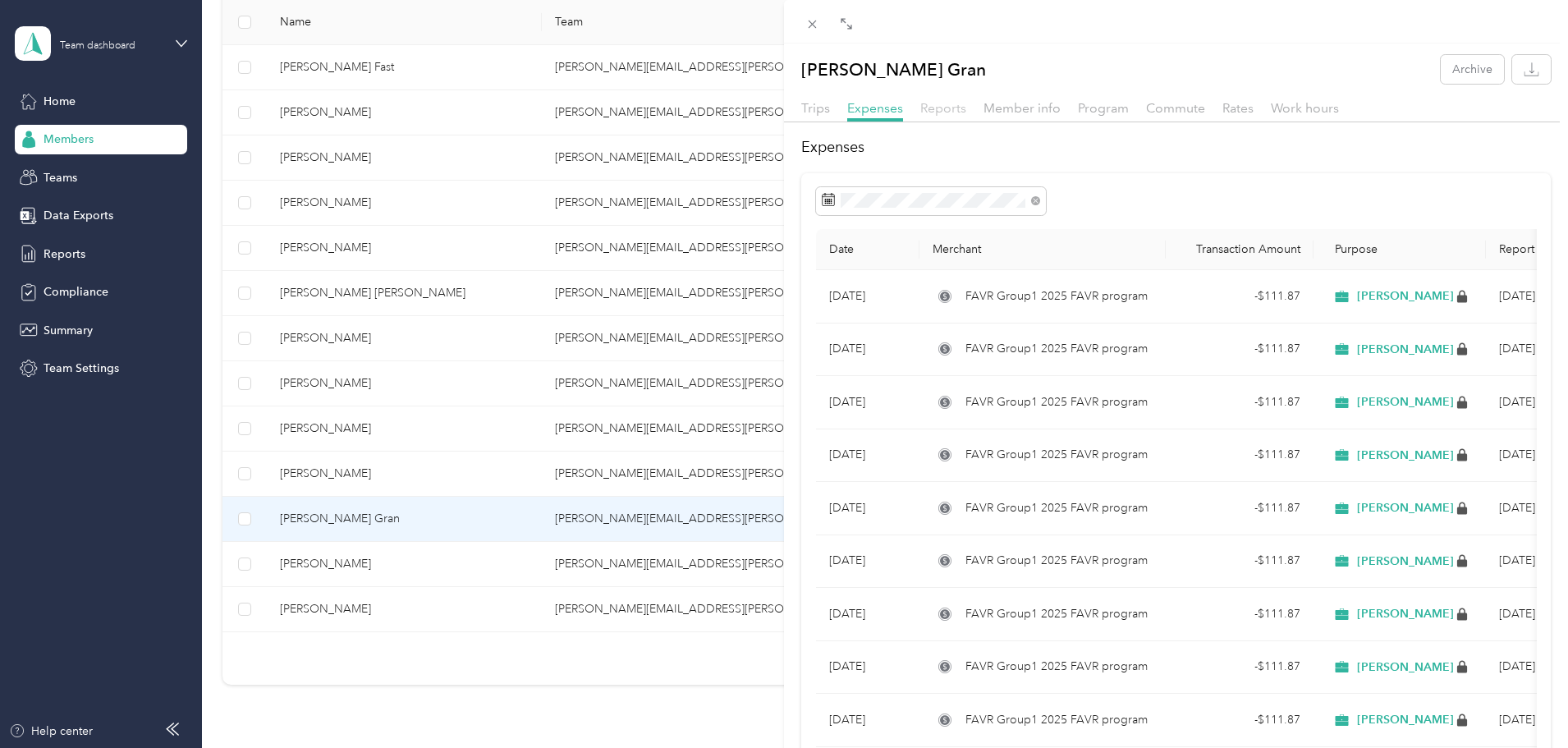
click at [950, 110] on span "Reports" at bounding box center [944, 108] width 46 height 15
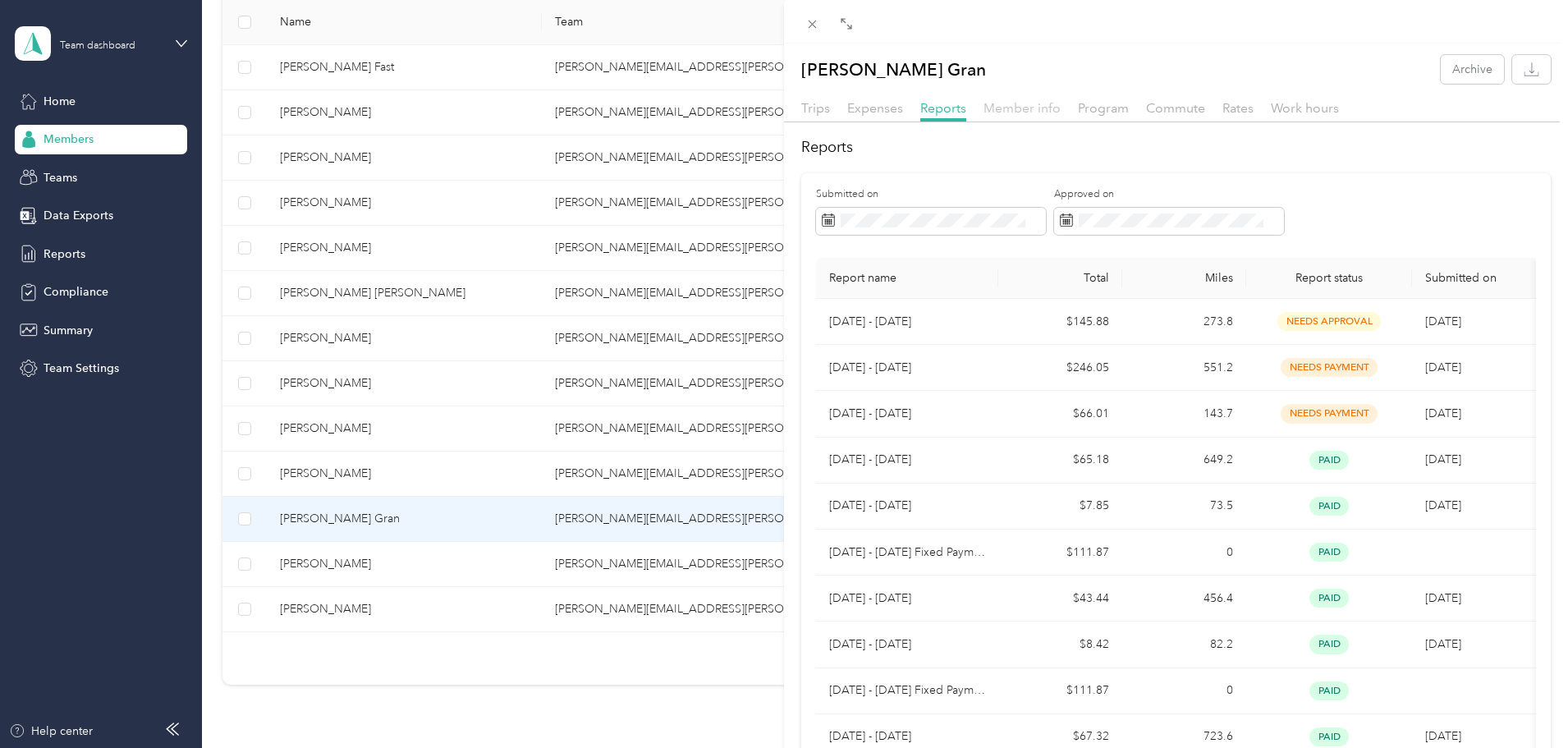
click at [1030, 105] on span "Member info" at bounding box center [1022, 108] width 77 height 15
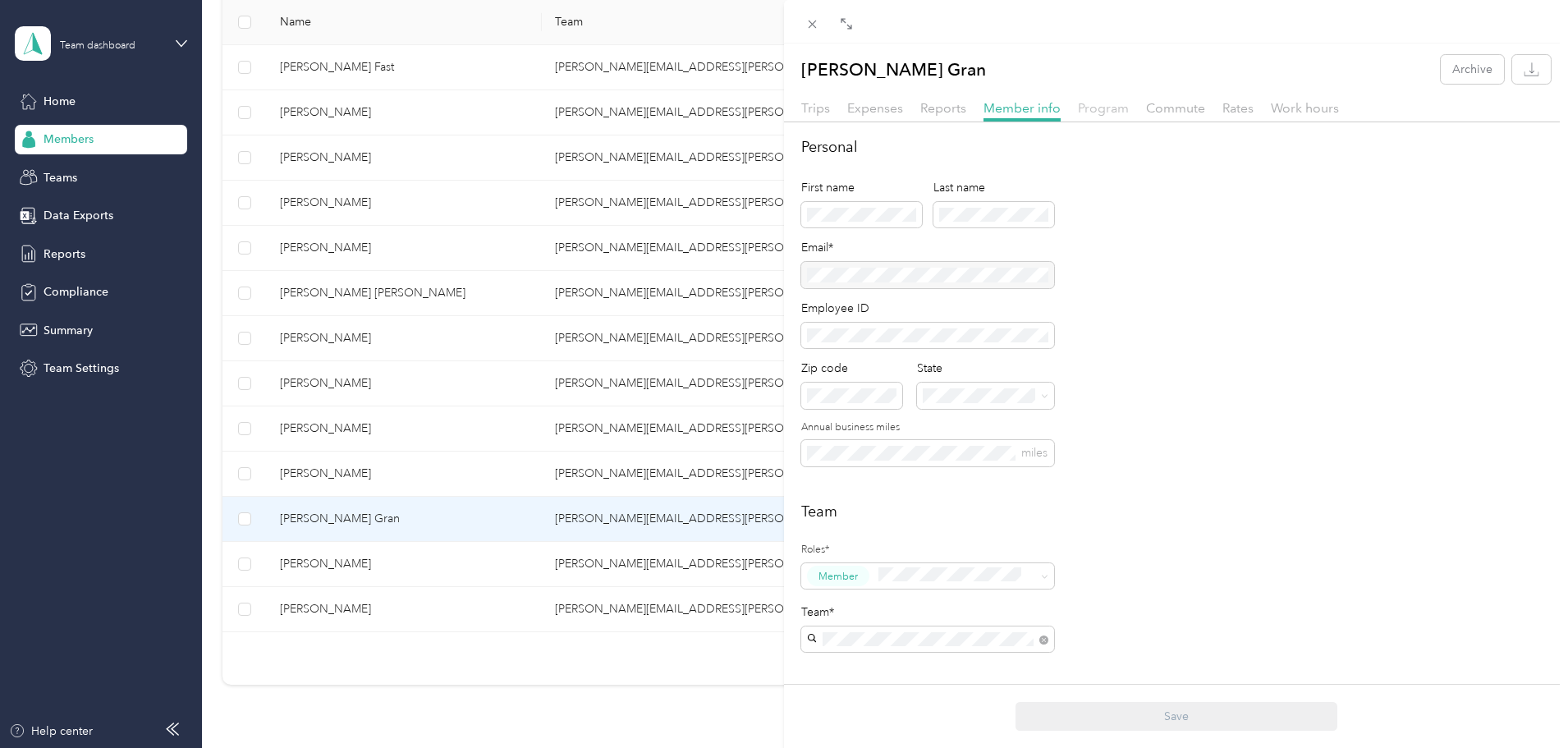
click at [1106, 109] on span "Program" at bounding box center [1103, 108] width 51 height 15
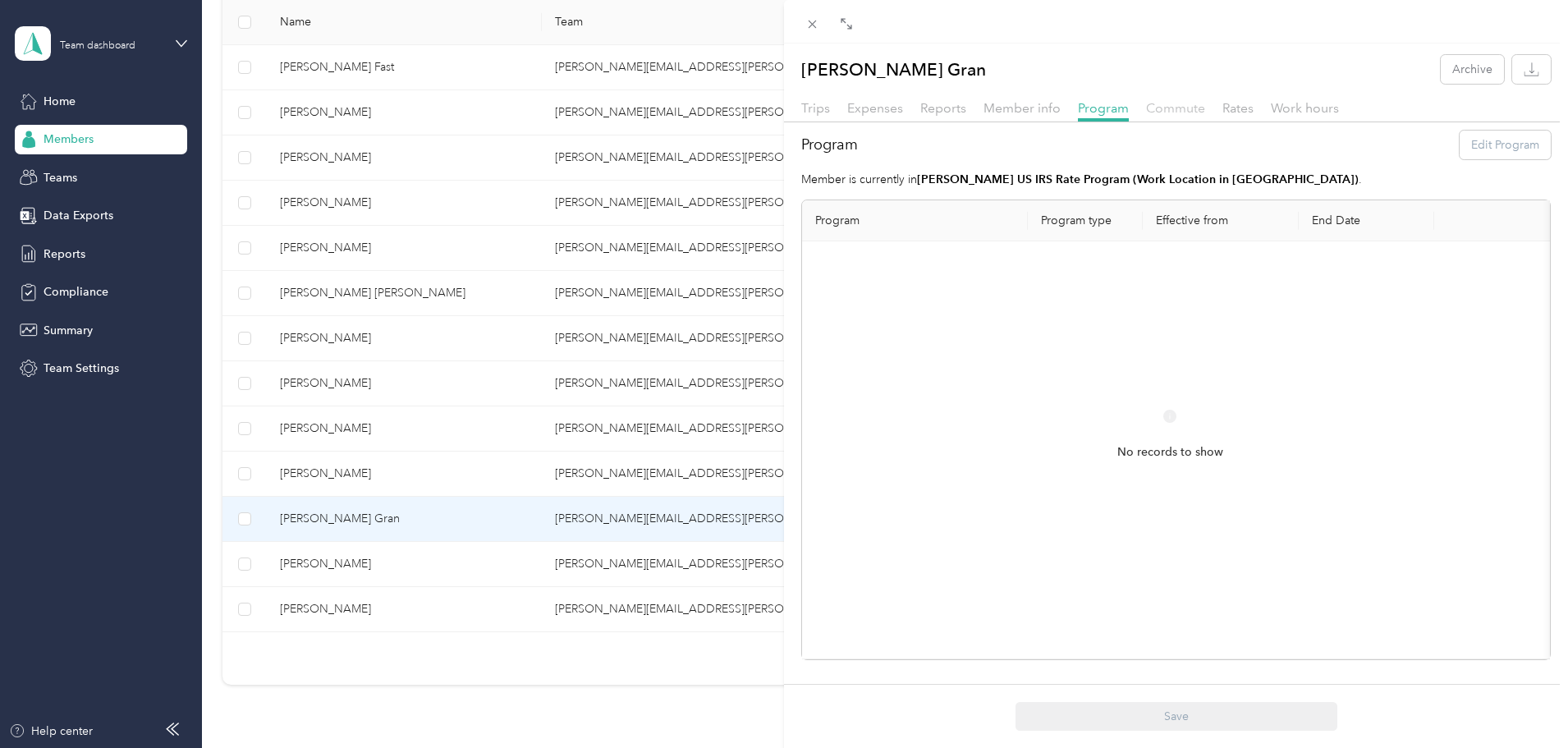
click at [1172, 109] on span "Commute" at bounding box center [1175, 108] width 59 height 15
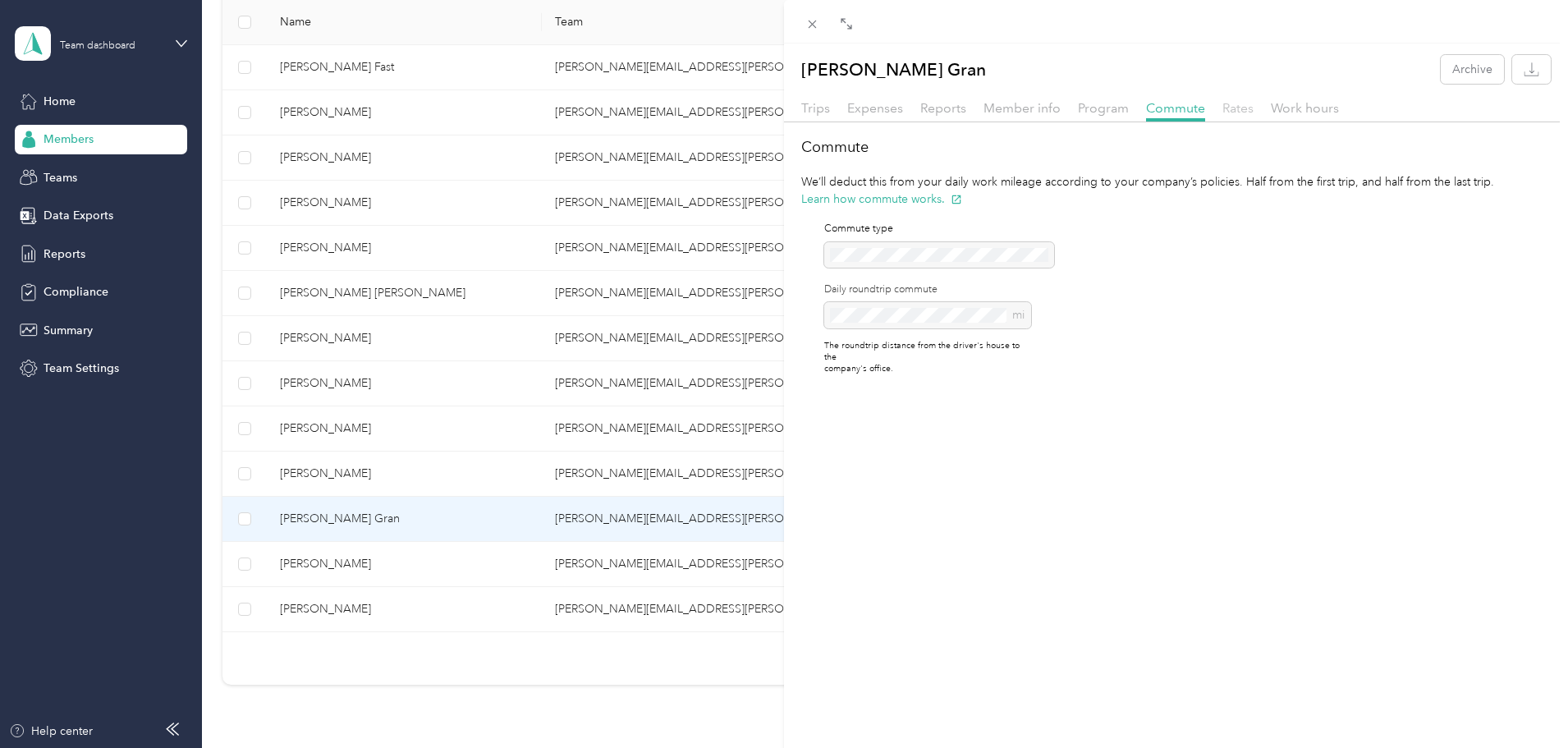
click at [1249, 106] on span "Rates" at bounding box center [1238, 108] width 31 height 15
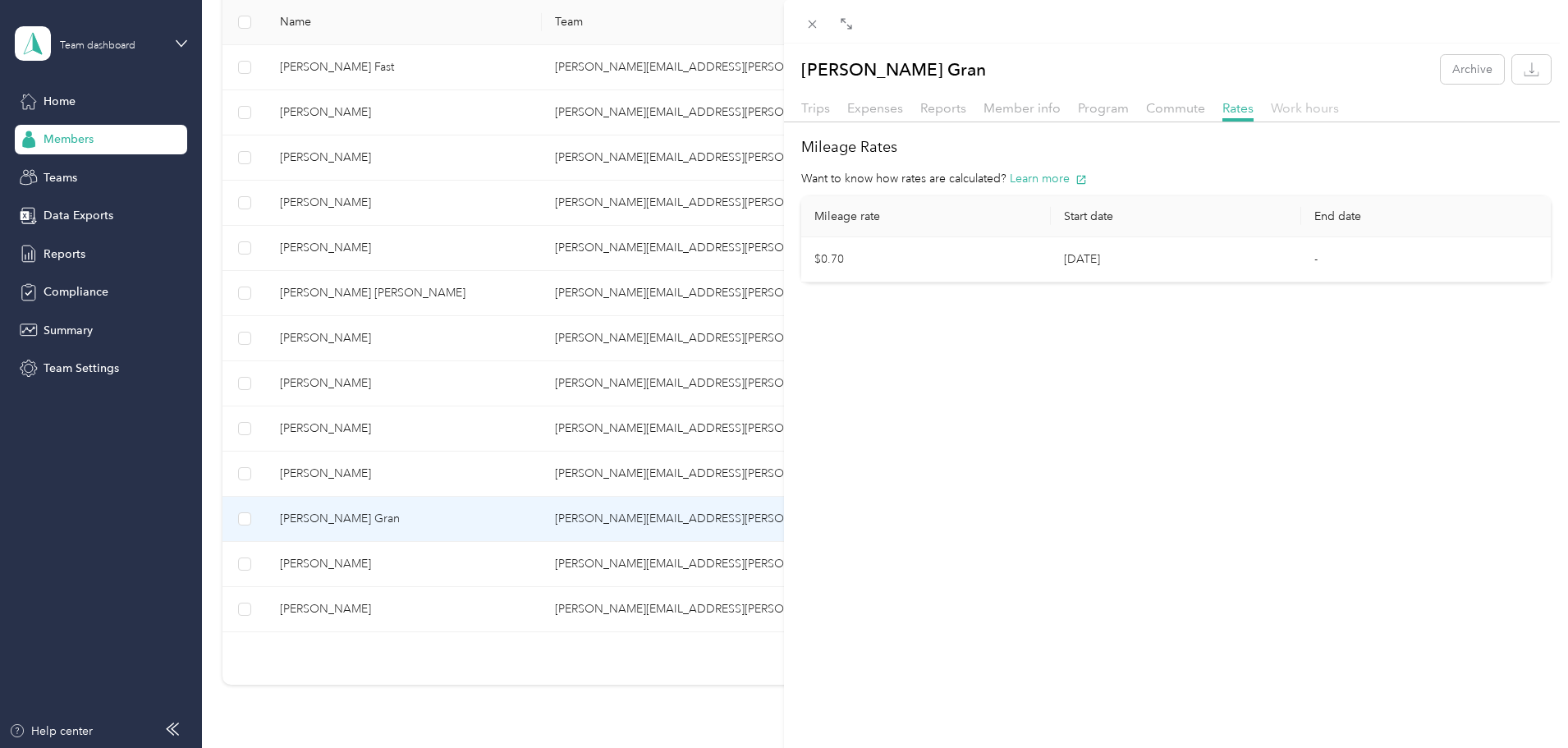
click at [1301, 108] on span "Work hours" at bounding box center [1305, 108] width 68 height 15
click at [818, 111] on span "Trips" at bounding box center [816, 108] width 29 height 15
